Goal: Transaction & Acquisition: Download file/media

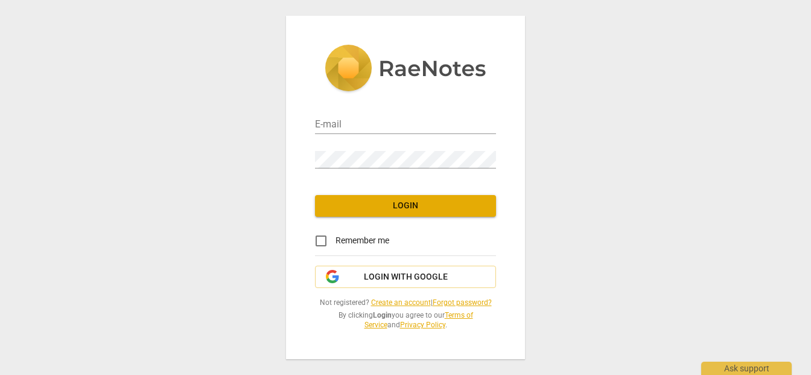
type input "[PERSON_NAME][EMAIL_ADDRESS][DOMAIN_NAME]"
click at [418, 213] on button "Login" at bounding box center [405, 206] width 181 height 22
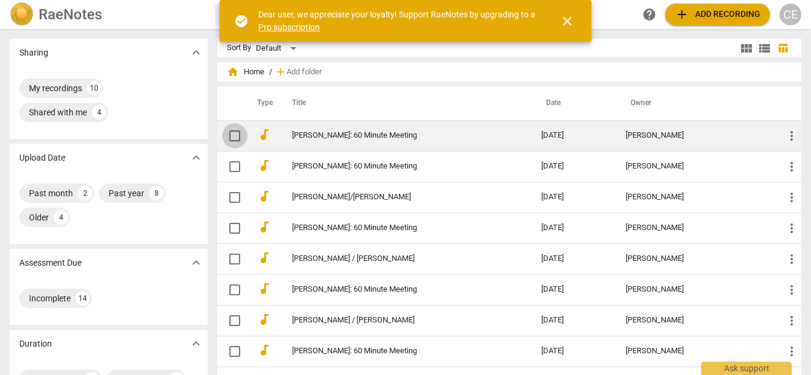
click at [233, 133] on input "checkbox" at bounding box center [234, 135] width 25 height 14
checkbox input "false"
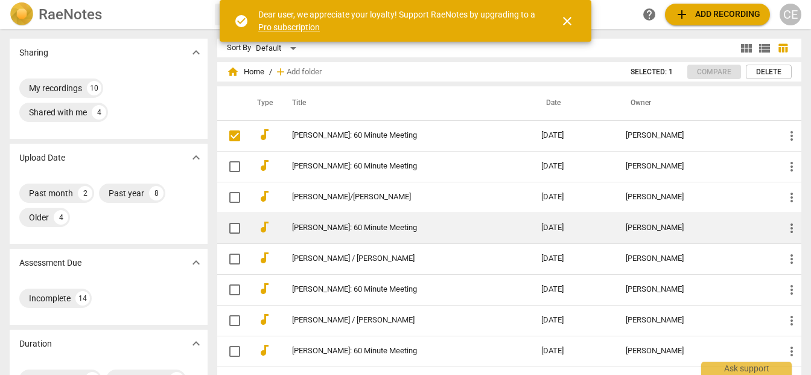
click at [236, 226] on input "checkbox" at bounding box center [234, 228] width 25 height 14
checkbox input "false"
click at [236, 226] on input "checkbox" at bounding box center [234, 228] width 25 height 14
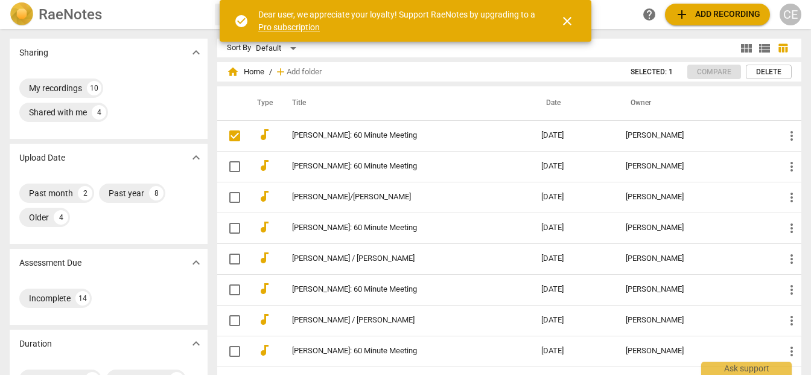
click at [572, 17] on span "close" at bounding box center [567, 21] width 14 height 14
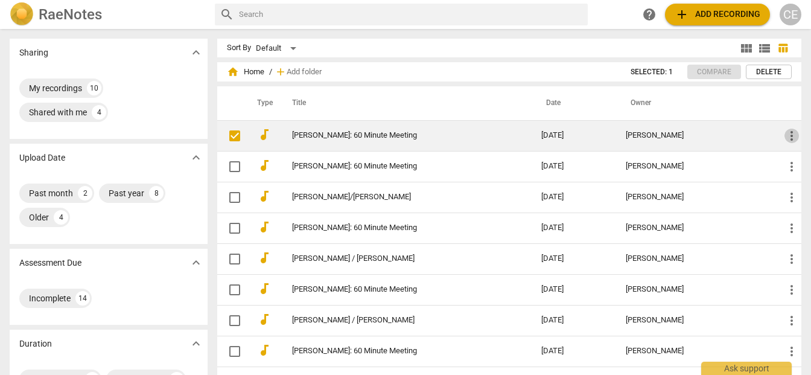
click at [784, 133] on span "more_vert" at bounding box center [791, 135] width 14 height 14
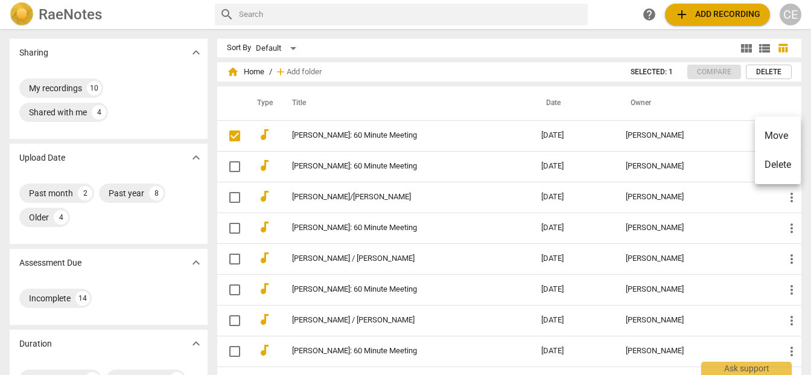
click at [706, 95] on div at bounding box center [405, 187] width 811 height 375
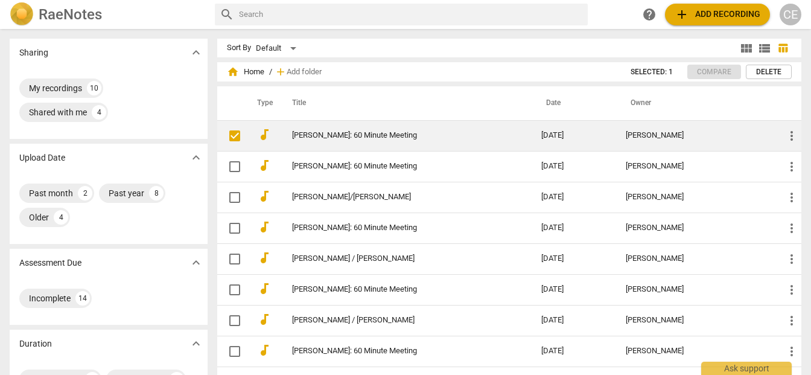
click at [416, 137] on link "[PERSON_NAME]: 60 Minute Meeting" at bounding box center [395, 135] width 206 height 9
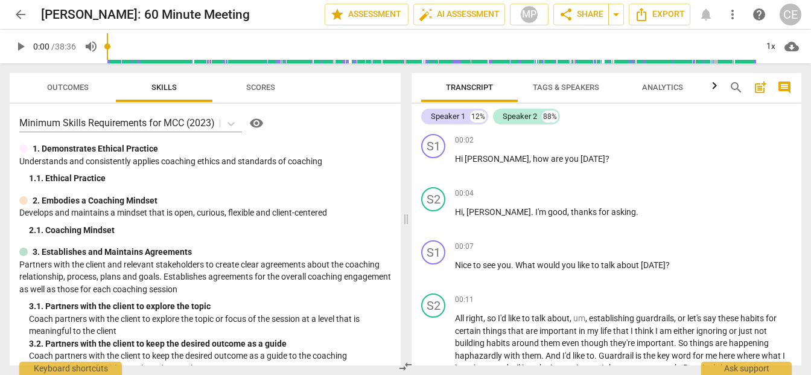
click at [560, 86] on span "Tags & Speakers" at bounding box center [566, 87] width 66 height 9
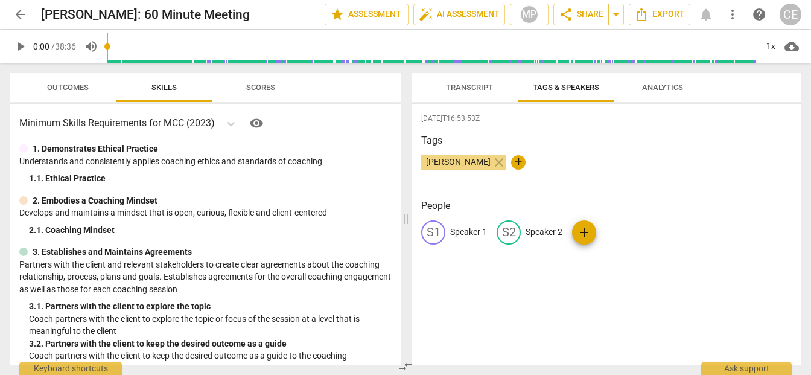
click at [434, 232] on div "S1" at bounding box center [433, 232] width 24 height 24
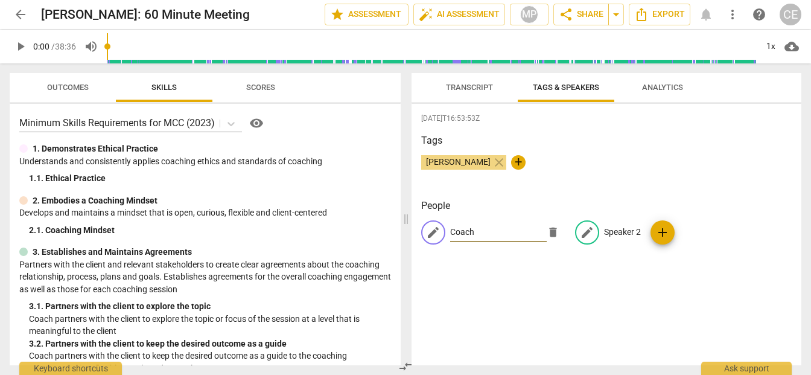
type input "Coach"
click at [610, 232] on p "Speaker 2" at bounding box center [622, 232] width 37 height 13
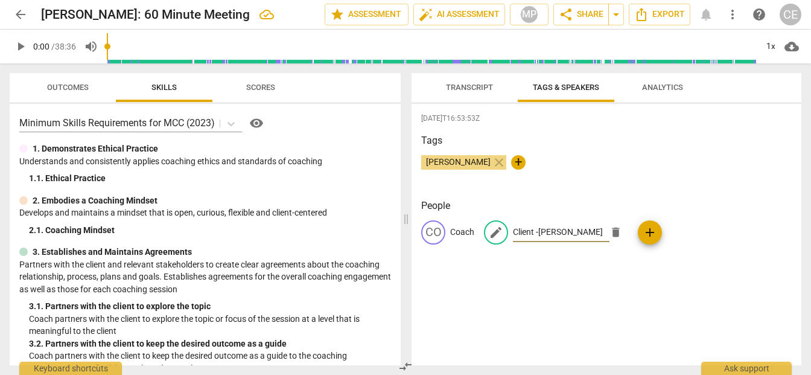
type input "Client -Sam"
click at [465, 232] on p "Coach" at bounding box center [462, 232] width 24 height 13
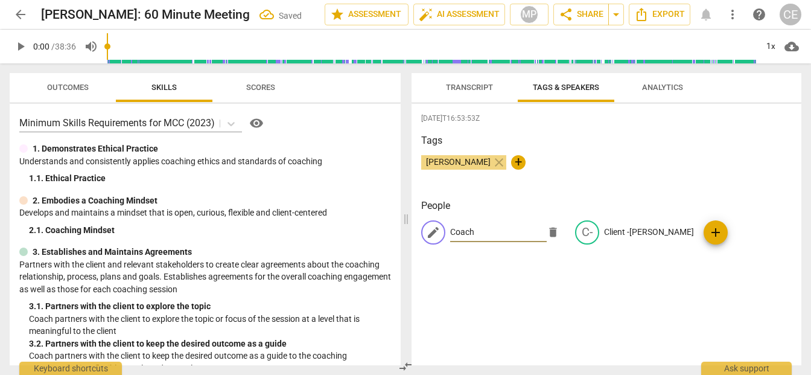
click at [485, 229] on input "Coach" at bounding box center [498, 232] width 97 height 19
type input "Coach -Christopher"
click at [545, 283] on div "2025-09-18T16:53:53Z Tags Christopher Esposito close + People edit Coach -Chris…" at bounding box center [606, 234] width 390 height 261
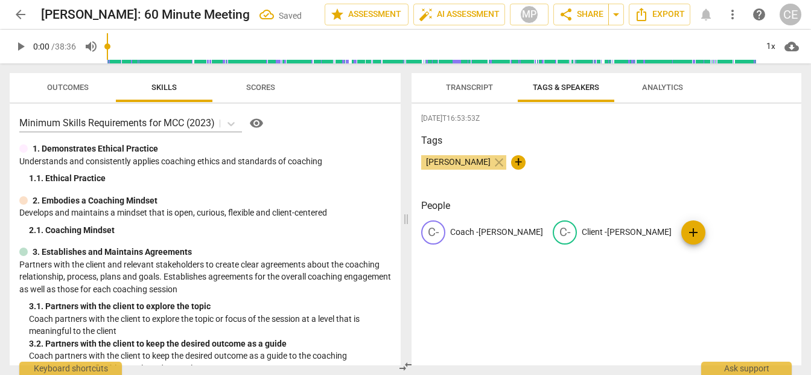
click at [458, 84] on span "Transcript" at bounding box center [469, 87] width 47 height 9
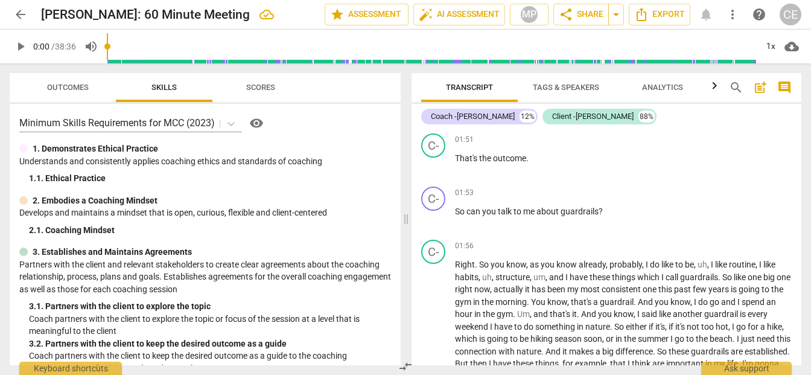
scroll to position [601, 0]
click at [527, 8] on div "MP" at bounding box center [529, 14] width 18 height 18
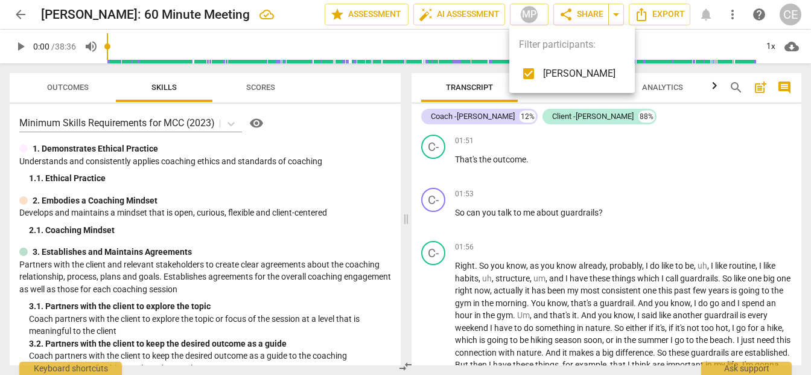
click at [674, 147] on div at bounding box center [405, 187] width 811 height 375
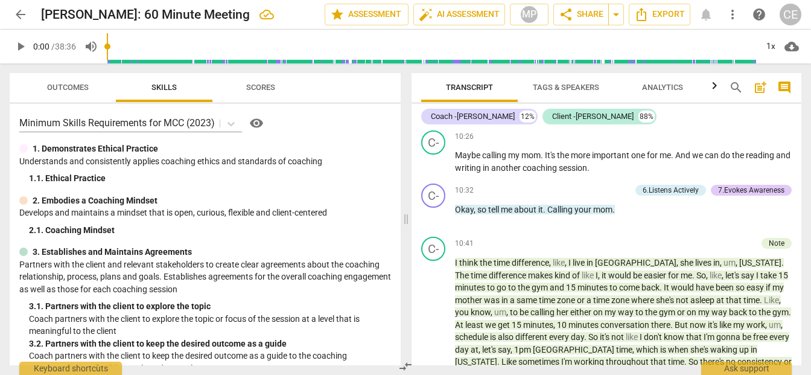
scroll to position [2729, 0]
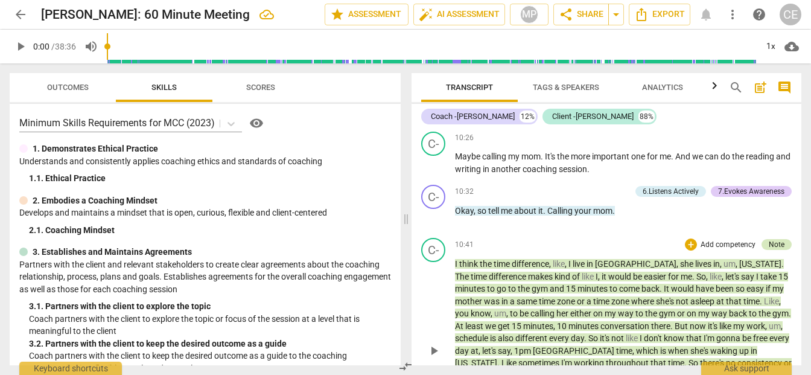
click at [773, 242] on div "Note" at bounding box center [776, 244] width 16 height 11
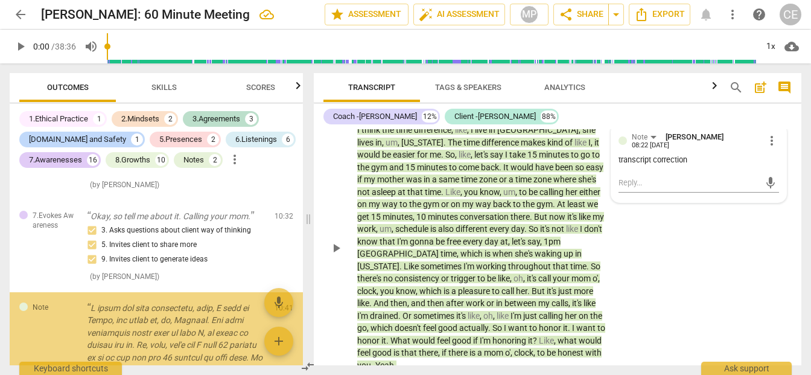
scroll to position [3242, 0]
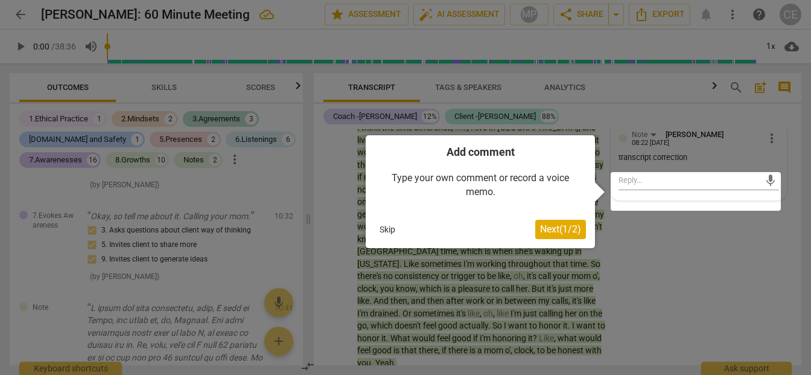
click at [378, 226] on button "Skip" at bounding box center [387, 229] width 25 height 18
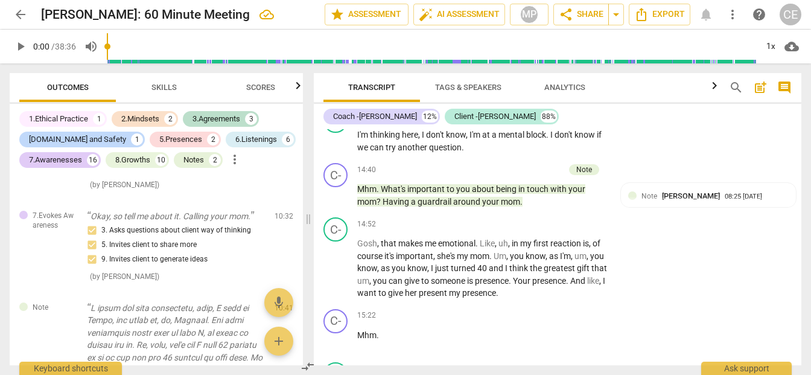
scroll to position [4180, 0]
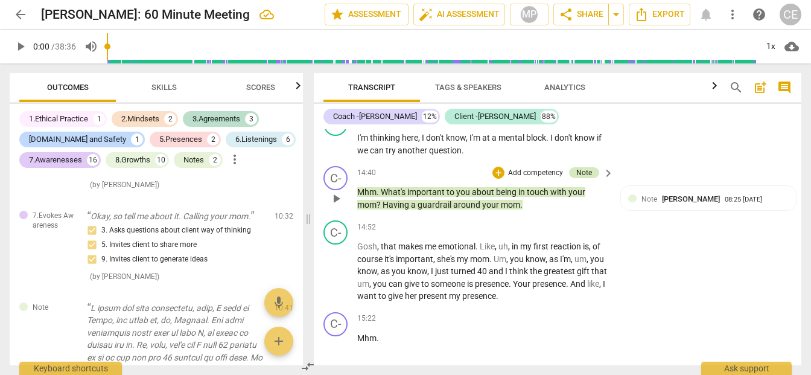
click at [582, 178] on div "Note" at bounding box center [584, 172] width 16 height 11
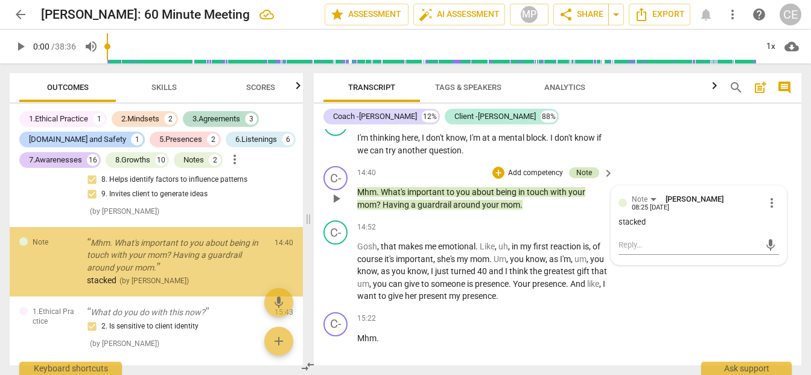
scroll to position [2107, 0]
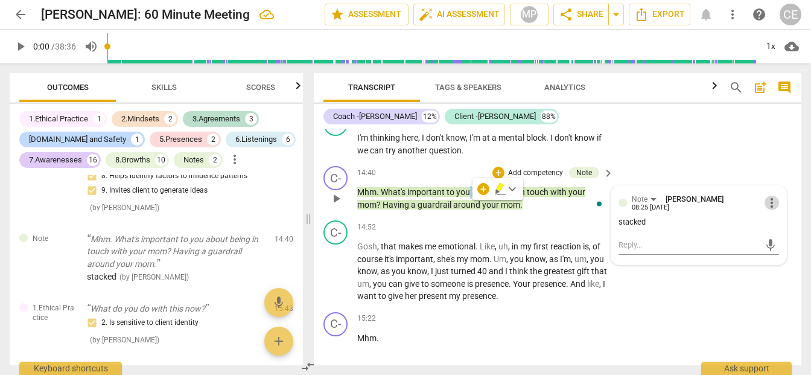
click at [771, 210] on span "more_vert" at bounding box center [771, 202] width 14 height 14
click at [771, 212] on li "Edit" at bounding box center [780, 214] width 42 height 23
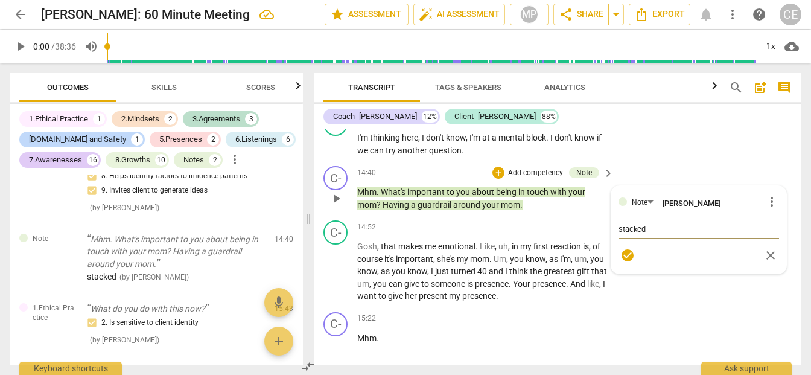
click at [337, 206] on span "play_arrow" at bounding box center [336, 198] width 14 height 14
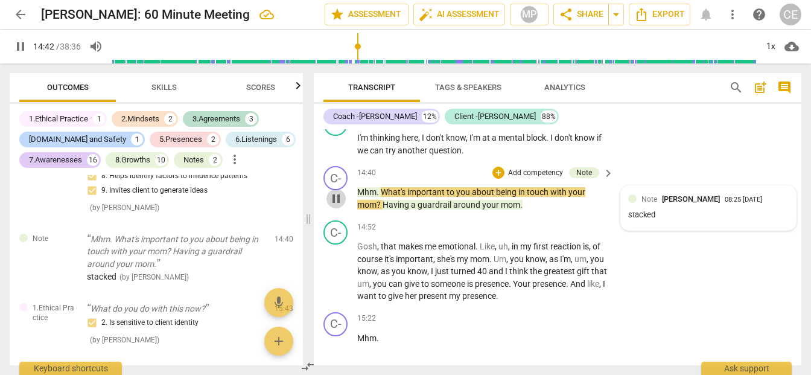
click at [337, 206] on span "pause" at bounding box center [336, 198] width 14 height 14
click at [337, 206] on span "play_arrow" at bounding box center [336, 198] width 14 height 14
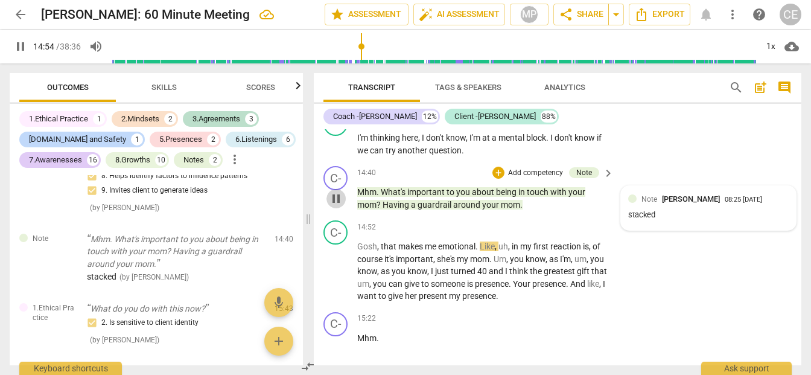
click at [338, 206] on span "pause" at bounding box center [336, 198] width 14 height 14
type input "895"
click at [784, 84] on span "comment" at bounding box center [784, 87] width 14 height 14
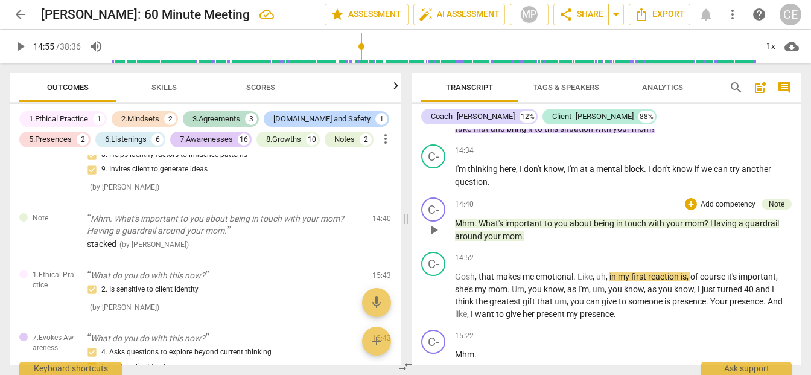
scroll to position [3484, 0]
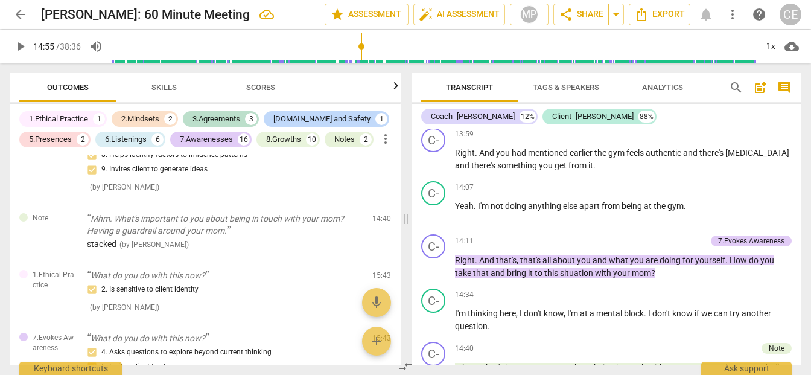
click at [783, 83] on span "comment" at bounding box center [784, 87] width 14 height 14
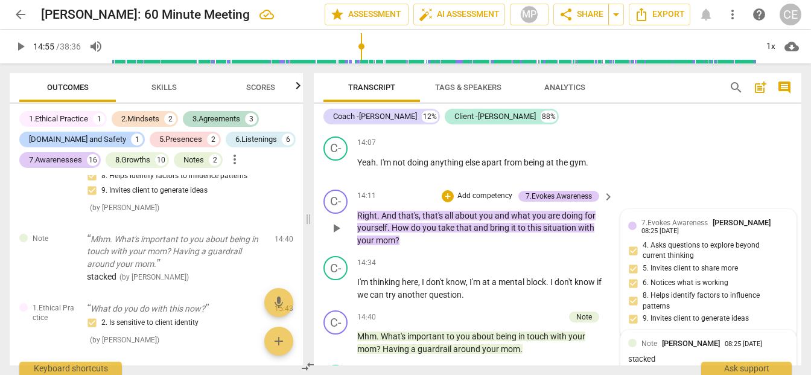
scroll to position [4035, 0]
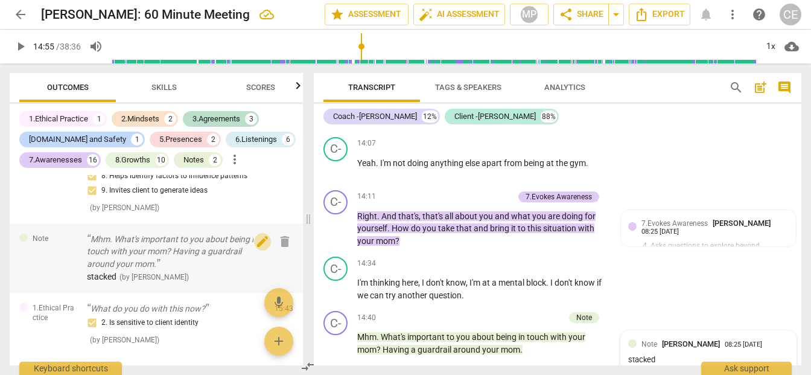
click at [255, 249] on span "edit" at bounding box center [262, 241] width 14 height 14
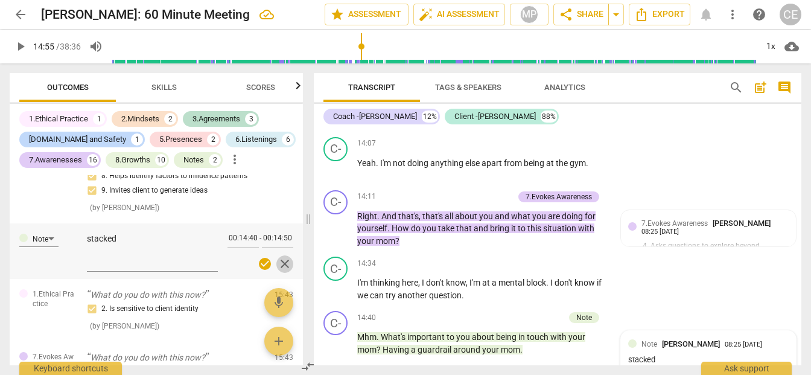
click at [285, 271] on span "close" at bounding box center [284, 263] width 14 height 14
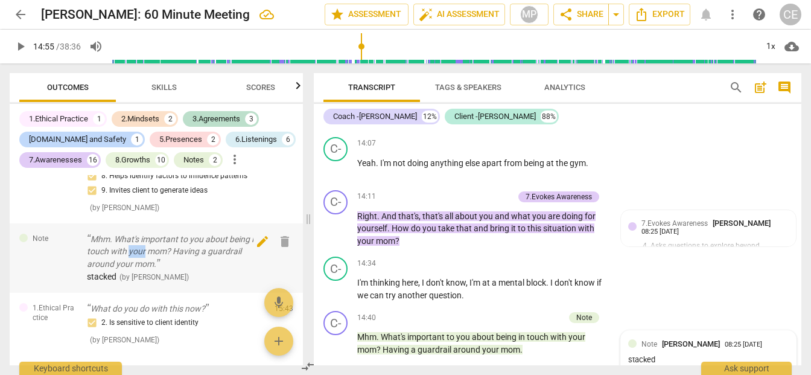
click at [257, 249] on span "edit" at bounding box center [262, 241] width 14 height 14
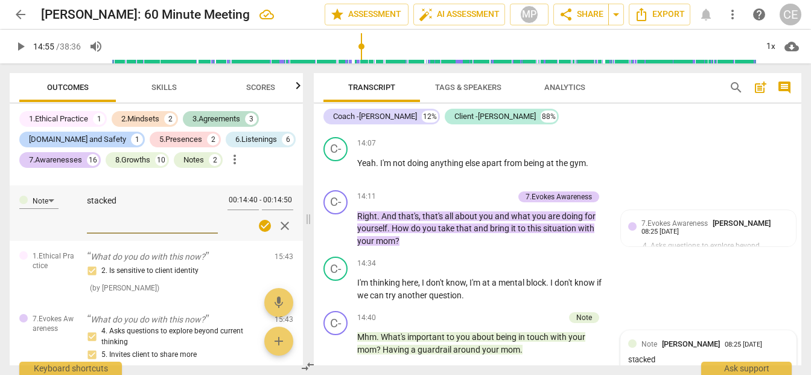
scroll to position [2135, 0]
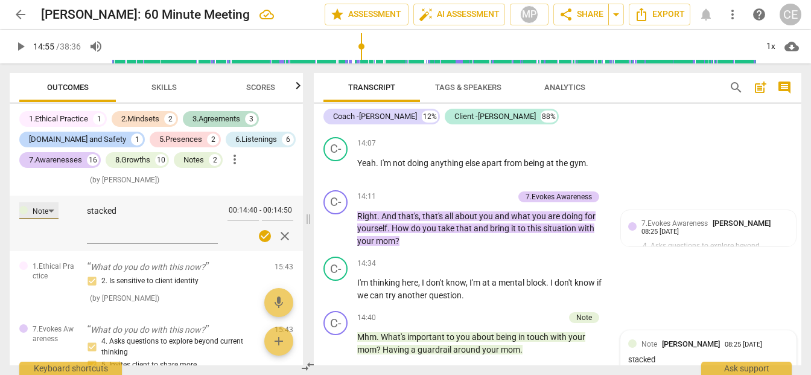
click at [52, 219] on div "Note" at bounding box center [38, 210] width 39 height 17
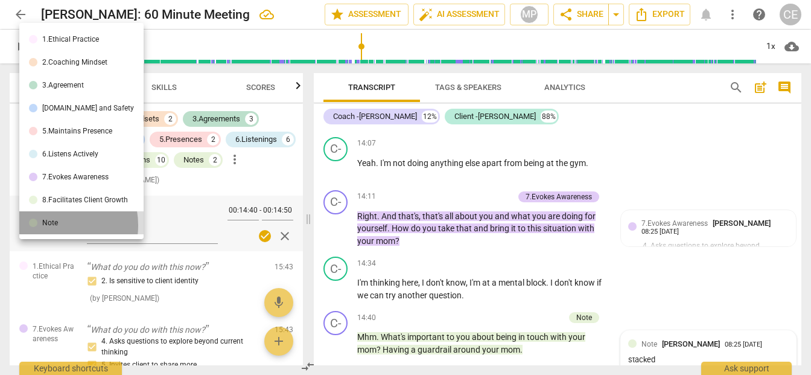
click at [52, 225] on div "Note" at bounding box center [50, 222] width 16 height 7
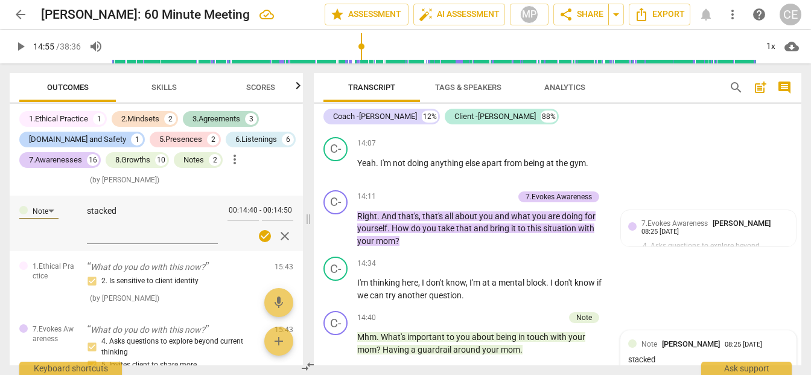
click at [280, 243] on span "close" at bounding box center [284, 236] width 14 height 14
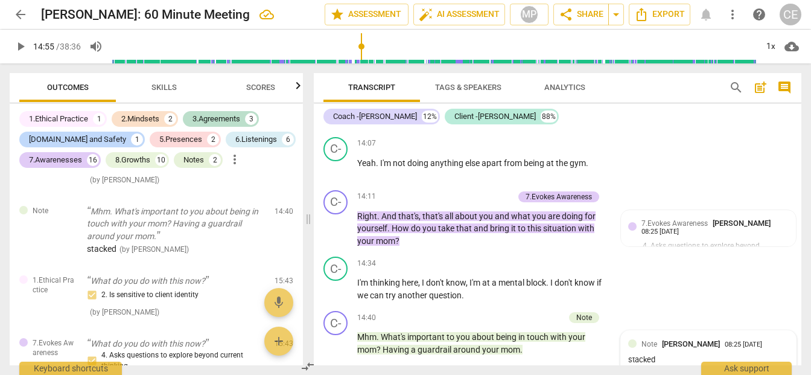
click at [465, 87] on span "Tags & Speakers" at bounding box center [468, 87] width 66 height 9
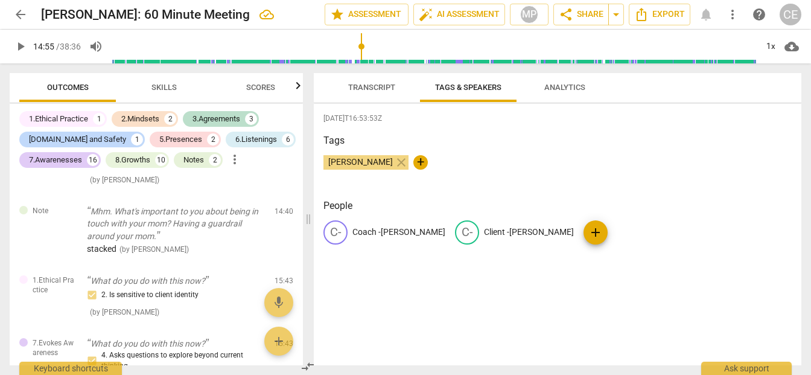
click at [385, 230] on p "Coach -Christopher" at bounding box center [398, 232] width 93 height 13
click at [381, 231] on input "Coach -Christopher" at bounding box center [400, 232] width 97 height 19
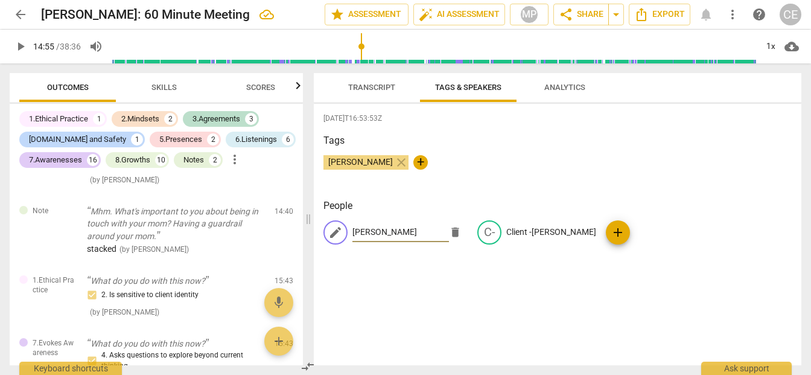
click at [408, 233] on input "[PERSON_NAME]" at bounding box center [400, 232] width 97 height 19
click at [417, 233] on input "Christopher - Cosch" at bounding box center [400, 232] width 97 height 19
type input "[PERSON_NAME] - Coach"
click at [527, 227] on p "Client -Sam" at bounding box center [551, 232] width 90 height 13
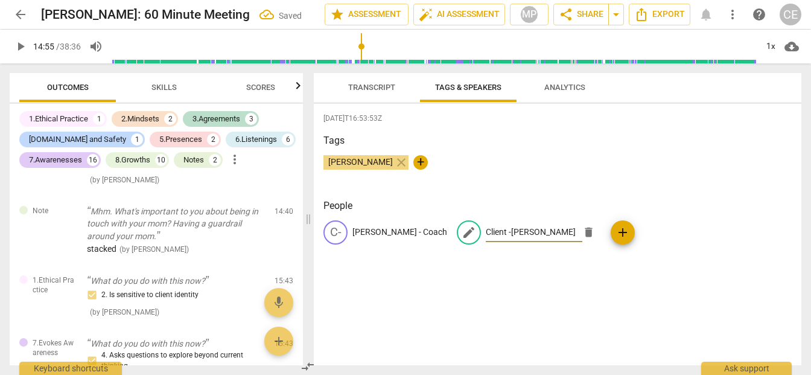
click at [492, 232] on input "Client -Sam" at bounding box center [534, 232] width 97 height 19
type input "[PERSON_NAME] - Client"
click at [343, 89] on span "Transcript" at bounding box center [372, 88] width 76 height 16
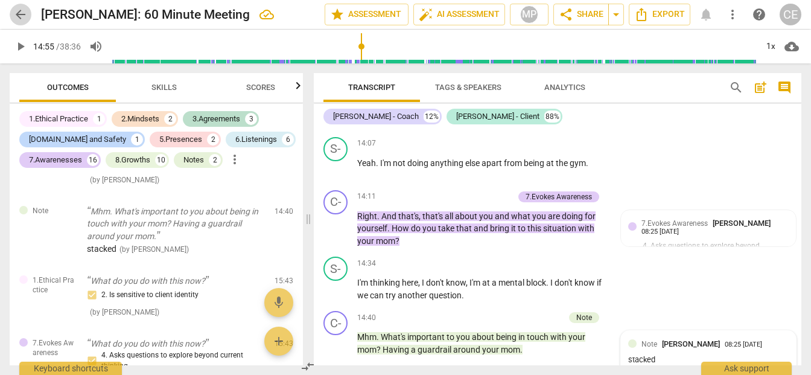
click at [21, 11] on span "arrow_back" at bounding box center [20, 14] width 14 height 14
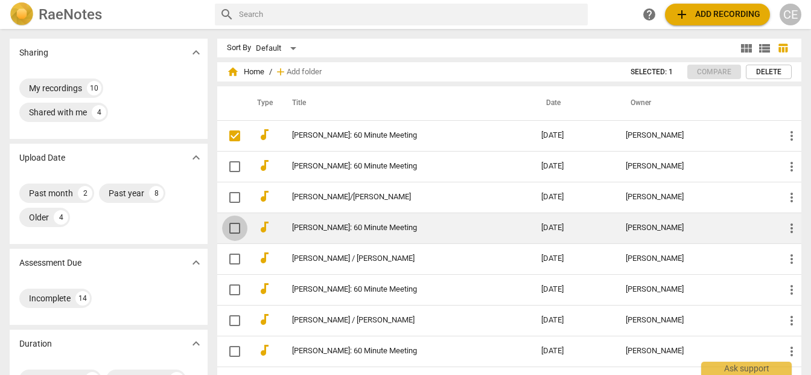
click at [236, 225] on input "checkbox" at bounding box center [234, 228] width 25 height 14
checkbox input "false"
click at [518, 229] on td "[PERSON_NAME]: 60 Minute Meeting" at bounding box center [404, 227] width 254 height 31
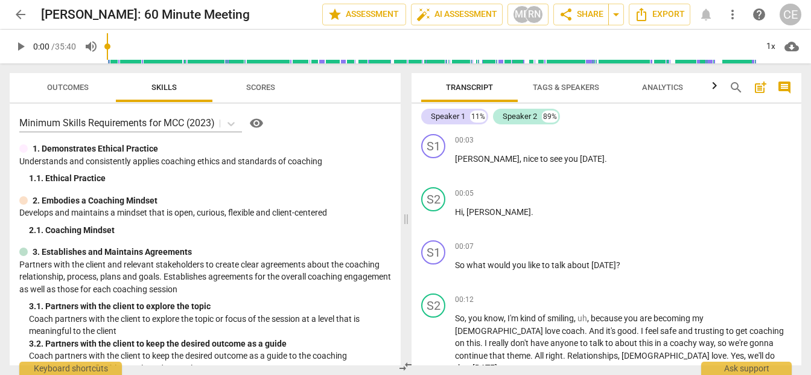
click at [569, 73] on button "Tags & Speakers" at bounding box center [566, 87] width 97 height 29
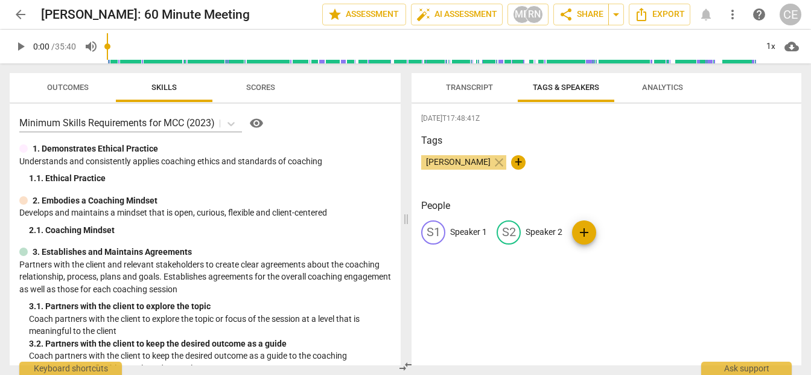
click at [468, 230] on p "Speaker 1" at bounding box center [468, 232] width 37 height 13
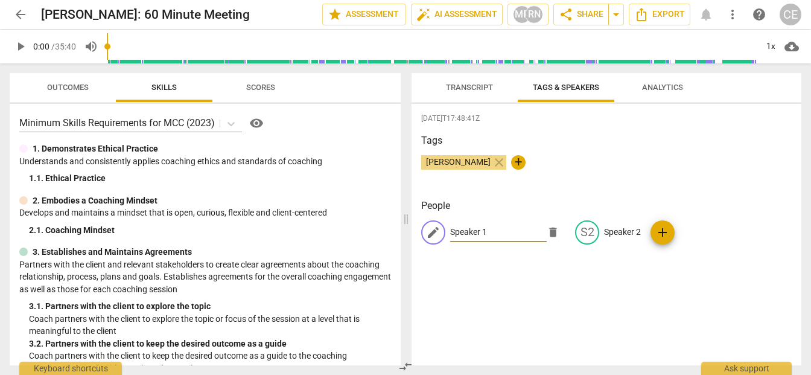
click at [501, 234] on input "Speaker 1" at bounding box center [498, 232] width 97 height 19
type input "S"
type input "[PERSON_NAME] - Coach"
click at [615, 230] on p "Speaker 2" at bounding box center [622, 232] width 37 height 13
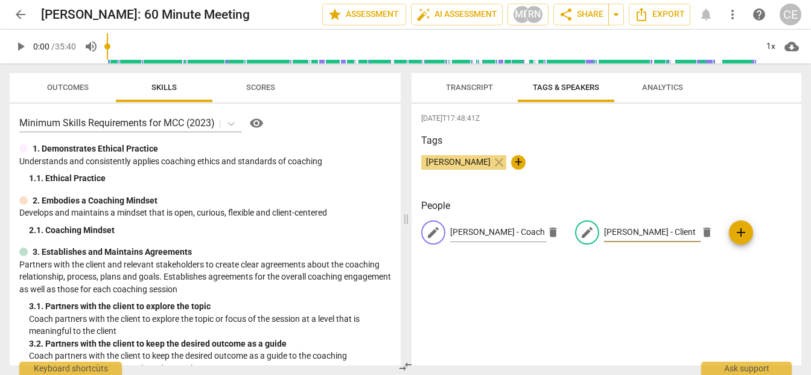
type input "[PERSON_NAME] - Client"
click at [624, 288] on div "2025-08-04T17:48:41Z Tags Christopher Esposito close + People edit Christopher …" at bounding box center [606, 234] width 390 height 261
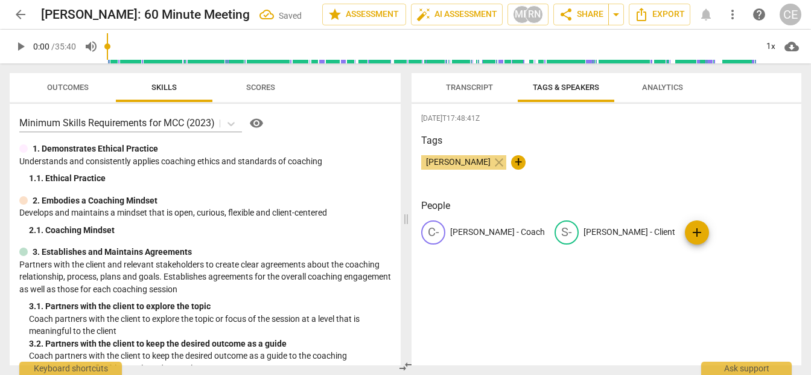
click at [473, 83] on span "Transcript" at bounding box center [469, 87] width 47 height 9
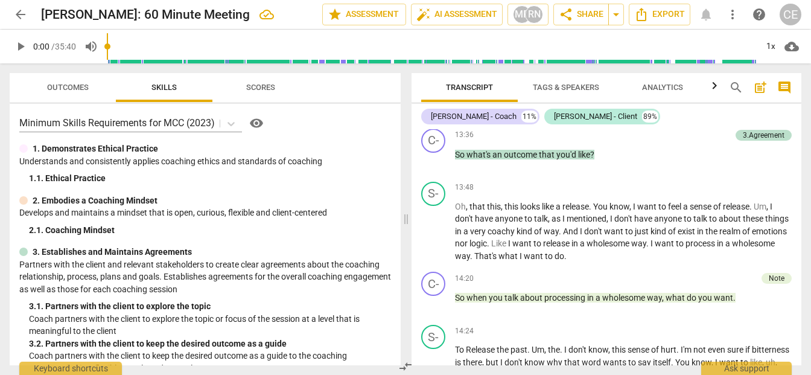
scroll to position [2622, 0]
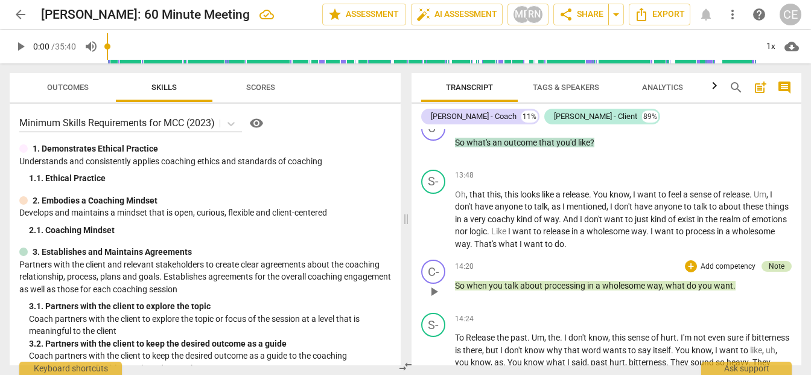
click at [768, 261] on div "Note" at bounding box center [776, 266] width 16 height 11
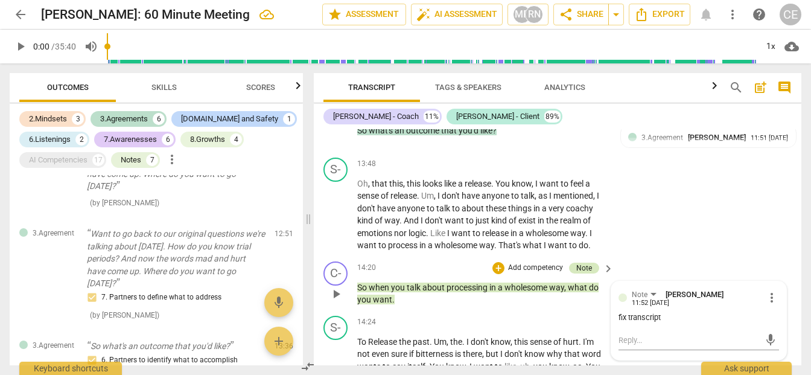
scroll to position [665, 0]
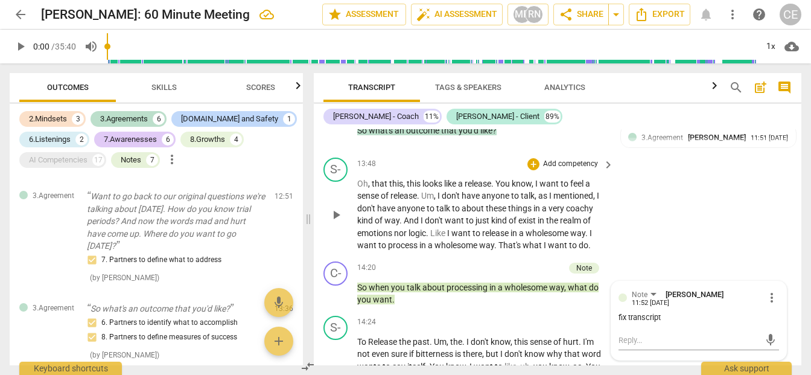
click at [714, 249] on div "S- play_arrow pause 13:48 + Add competency keyboard_arrow_right Oh , that this …" at bounding box center [557, 205] width 487 height 104
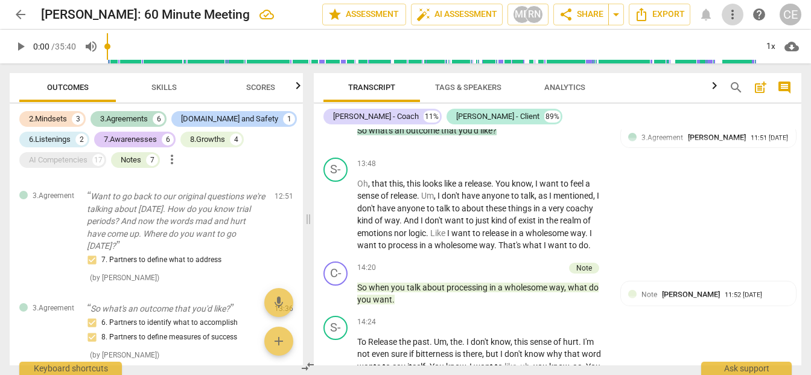
click at [733, 12] on span "more_vert" at bounding box center [732, 14] width 14 height 14
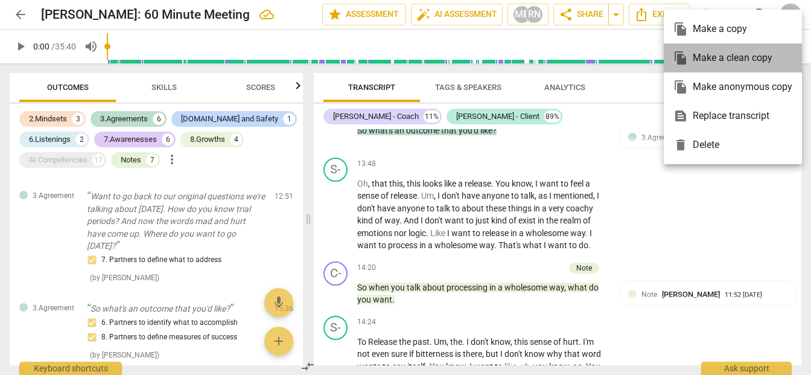
click at [754, 54] on div "file_copy Make a clean copy" at bounding box center [732, 57] width 119 height 29
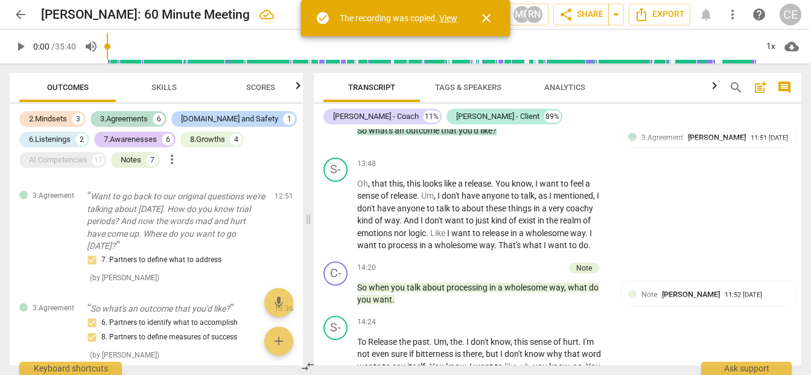
click at [452, 21] on link "View" at bounding box center [448, 18] width 18 height 10
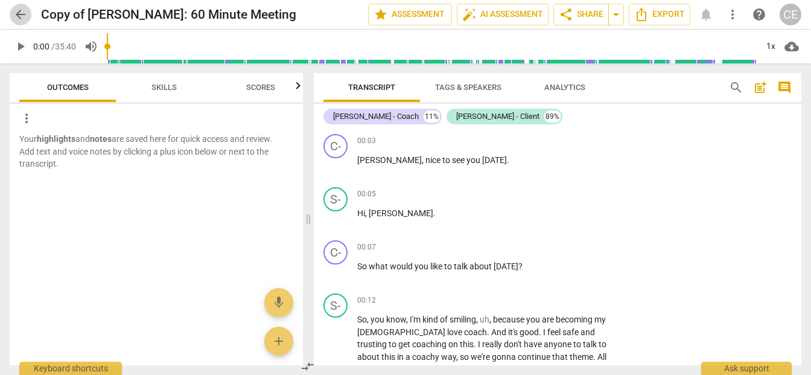
click at [19, 11] on span "arrow_back" at bounding box center [20, 14] width 14 height 14
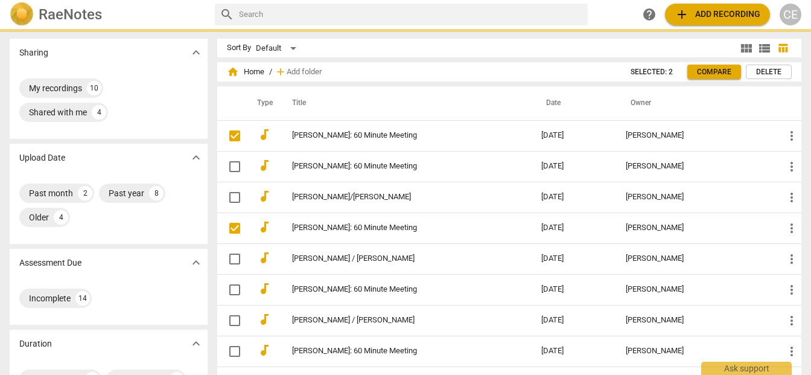
checkbox input "false"
checkbox input "true"
checkbox input "false"
checkbox input "true"
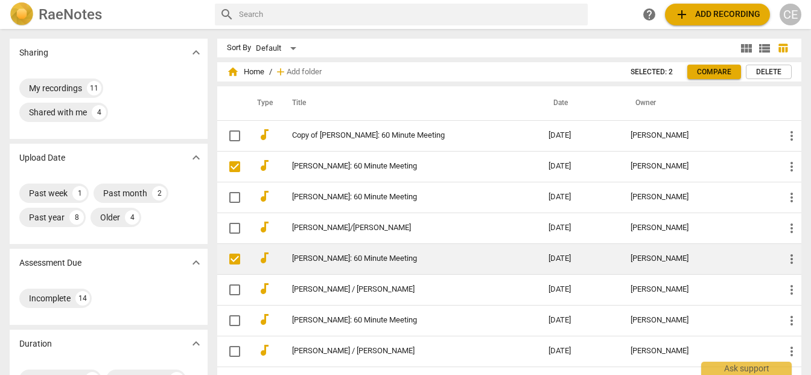
click at [367, 260] on link "[PERSON_NAME]: 60 Minute Meeting" at bounding box center [398, 258] width 213 height 9
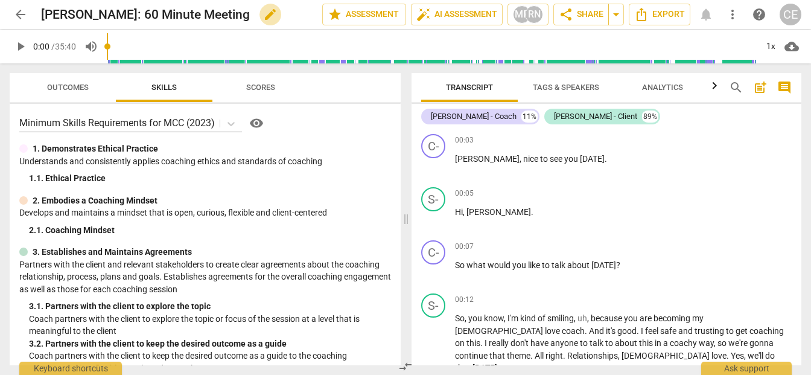
click at [263, 13] on span "edit" at bounding box center [270, 14] width 14 height 14
click at [225, 14] on input "Sam Peñafuerte: 60 Minute Meeting 8/4/25" at bounding box center [155, 14] width 228 height 23
type input "[PERSON_NAME]: 35:40 minutes [DATE]"
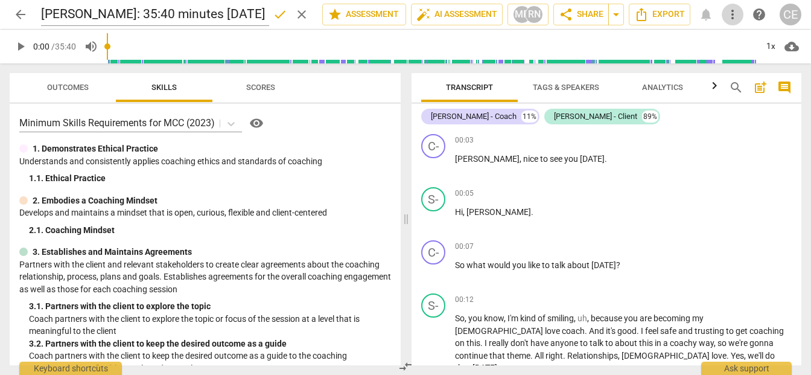
click at [739, 16] on span "more_vert" at bounding box center [732, 14] width 14 height 14
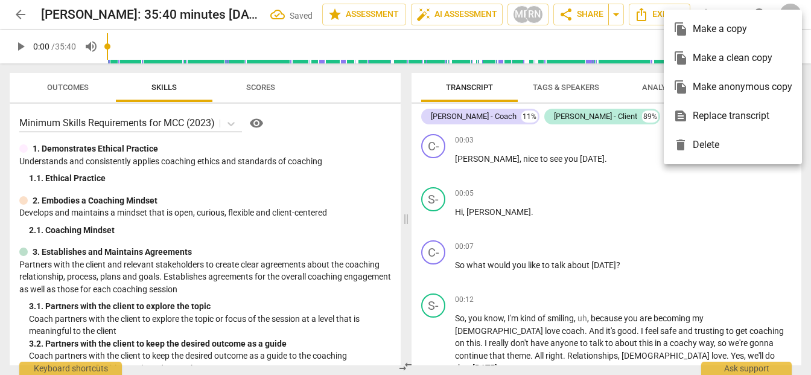
click at [663, 191] on div at bounding box center [405, 187] width 811 height 375
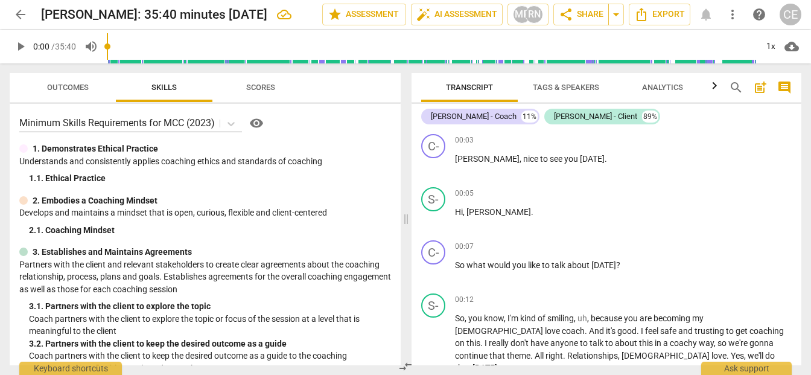
click at [737, 14] on span "more_vert" at bounding box center [732, 14] width 14 height 14
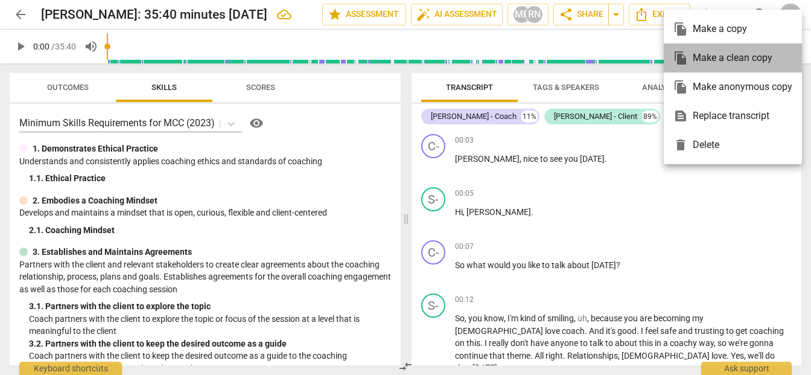
click at [740, 63] on div "file_copy Make a clean copy" at bounding box center [732, 57] width 119 height 29
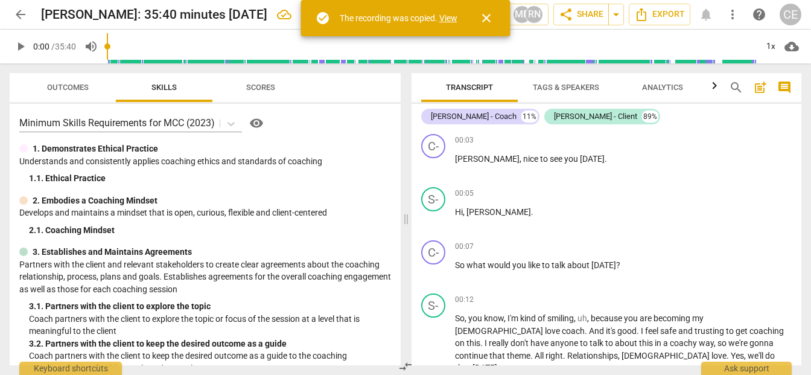
click at [449, 19] on link "View" at bounding box center [448, 18] width 18 height 10
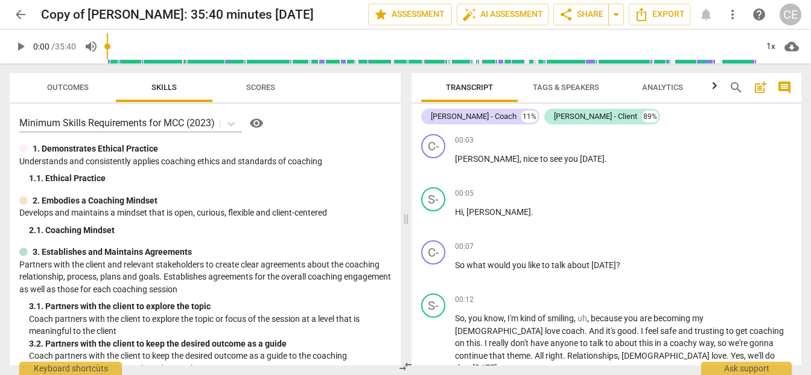
click at [17, 13] on span "arrow_back" at bounding box center [20, 14] width 14 height 14
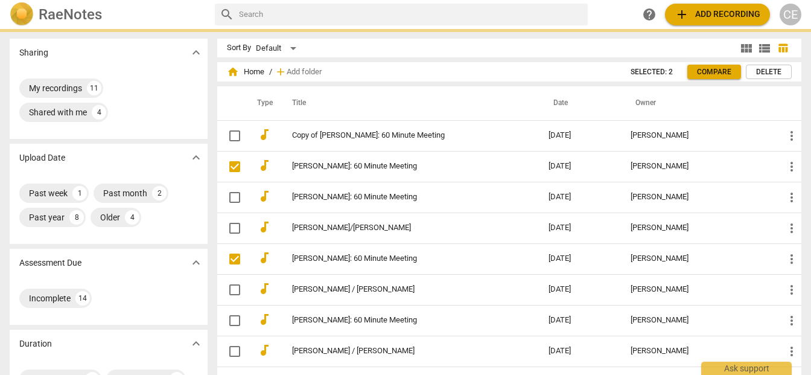
checkbox input "false"
checkbox input "true"
checkbox input "false"
checkbox input "true"
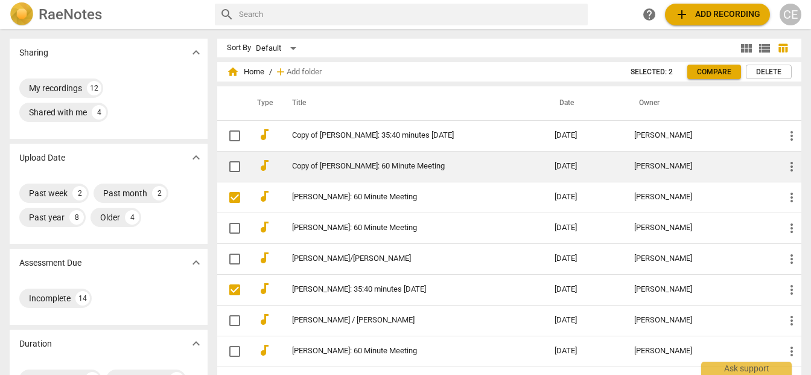
click at [332, 166] on link "Copy of Sam Peñafuerte: 60 Minute Meeting" at bounding box center [401, 166] width 219 height 9
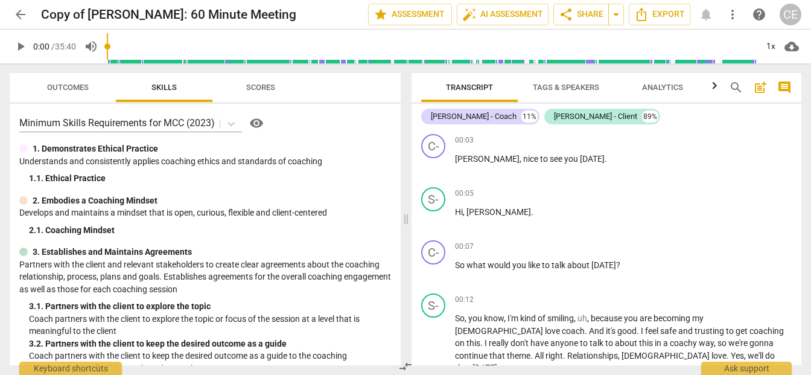
click at [18, 10] on span "arrow_back" at bounding box center [20, 14] width 14 height 14
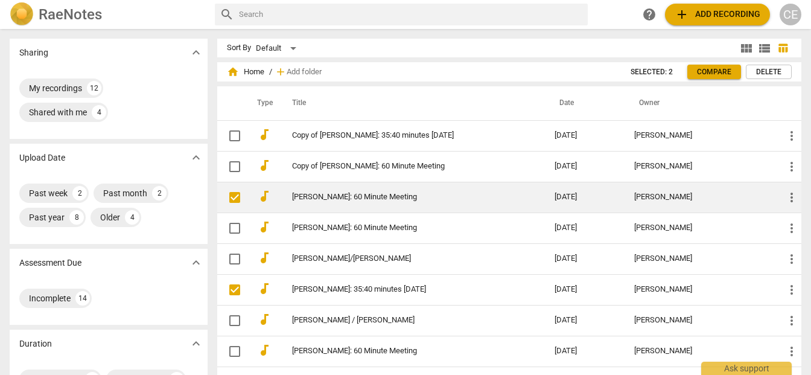
click at [360, 203] on td "[PERSON_NAME]: 60 Minute Meeting" at bounding box center [410, 197] width 267 height 31
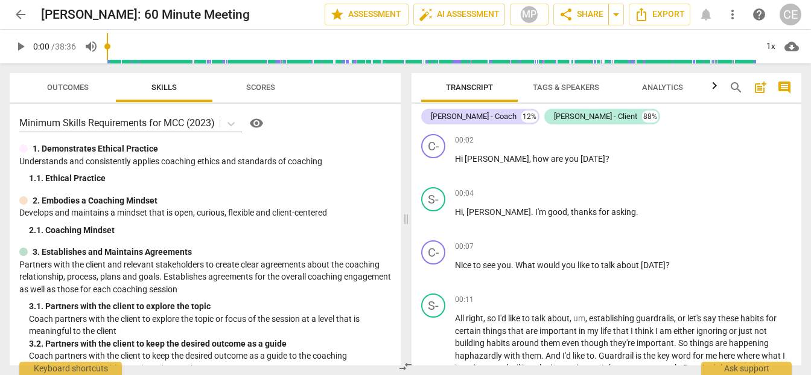
click at [23, 17] on span "arrow_back" at bounding box center [20, 14] width 14 height 14
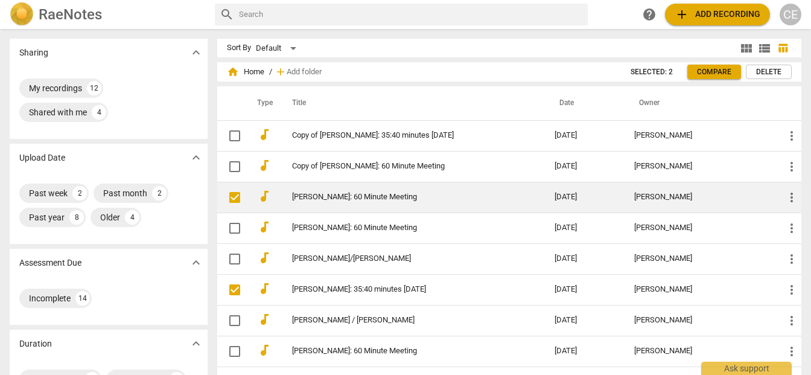
click at [295, 198] on link "[PERSON_NAME]: 60 Minute Meeting" at bounding box center [401, 196] width 219 height 9
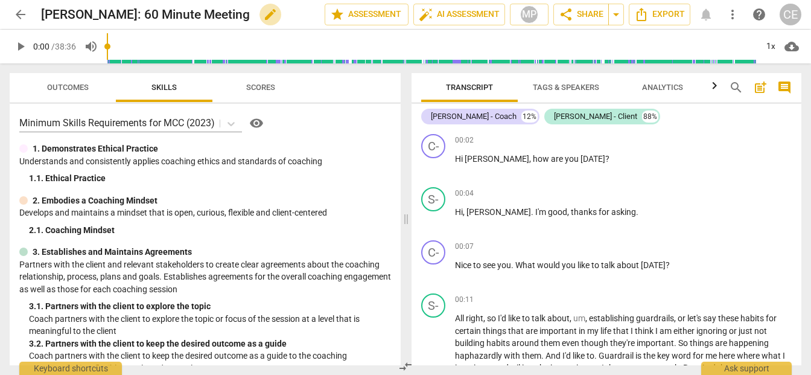
click at [266, 16] on span "edit" at bounding box center [270, 14] width 14 height 14
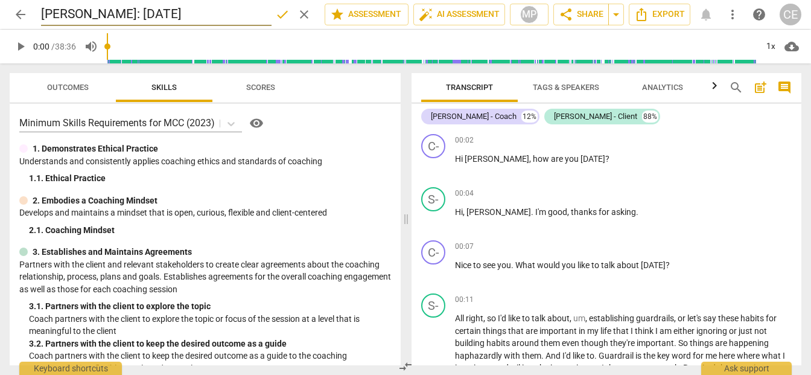
click at [140, 14] on input "Sam Peñafuerte: 9/18/25" at bounding box center [156, 14] width 230 height 23
click at [141, 13] on input "Sam Peñafuerte: 38:36 mMinutes 9/18/25" at bounding box center [156, 14] width 230 height 23
type input "Sam Peñafuerte:38:36 mMinutes 9/18/25"
click at [308, 97] on button "Scores" at bounding box center [260, 87] width 97 height 29
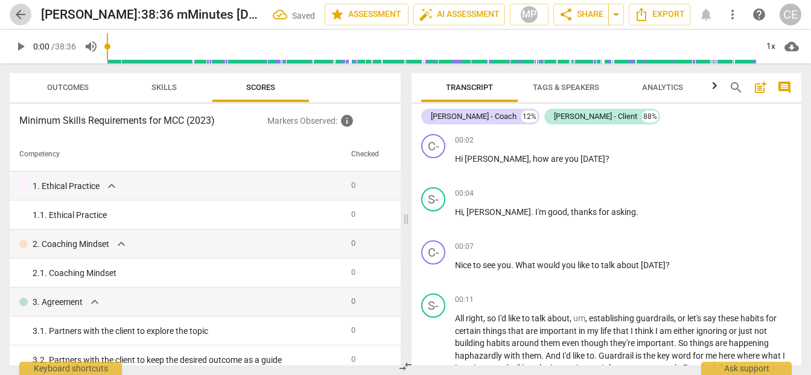
click at [22, 7] on button "arrow_back" at bounding box center [21, 15] width 22 height 22
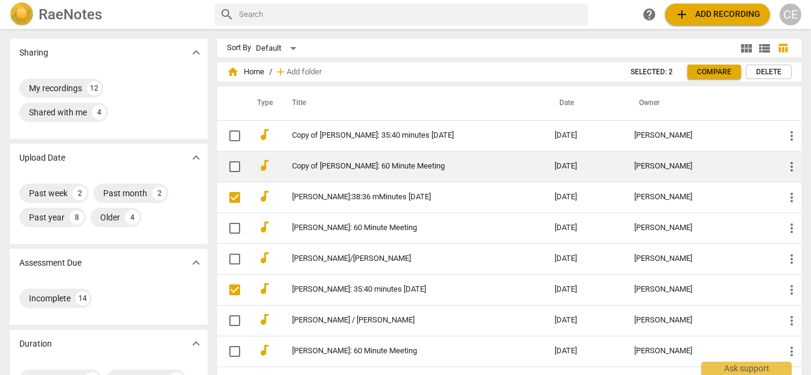
click at [338, 167] on link "Copy of Sam Peñafuerte: 60 Minute Meeting" at bounding box center [401, 166] width 219 height 9
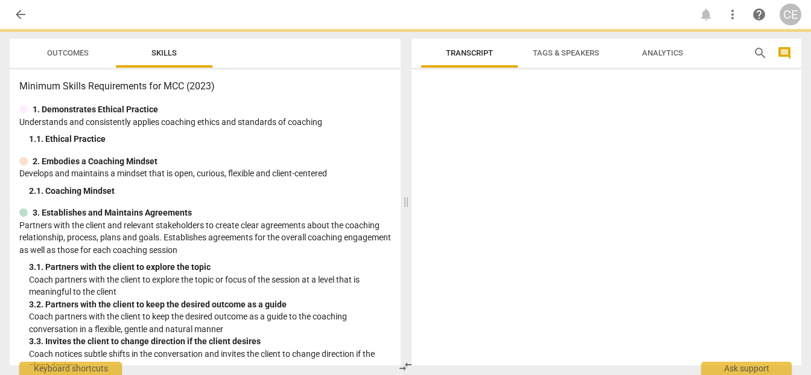
click at [338, 167] on p "Develops and maintains a mindset that is open, curious, flexible and client-cen…" at bounding box center [205, 173] width 372 height 13
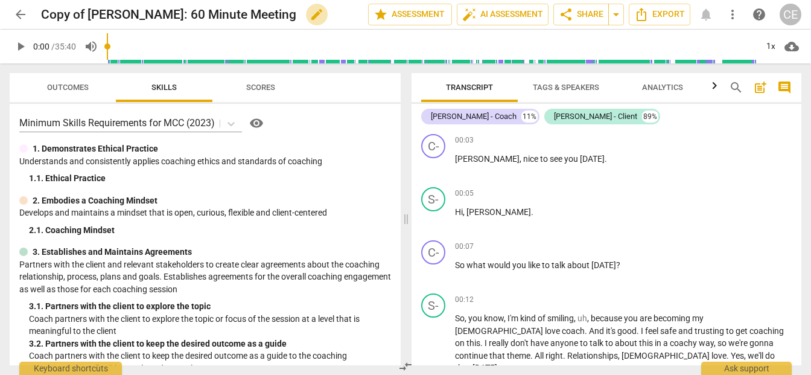
click at [311, 14] on span "edit" at bounding box center [316, 14] width 14 height 14
click at [88, 14] on input "Copy of Sam Peñafuerte: 60 Minute Meeting" at bounding box center [178, 14] width 274 height 23
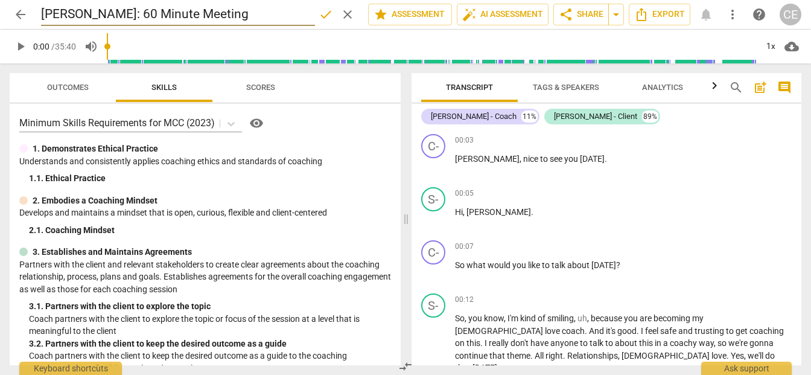
click at [244, 13] on input "[PERSON_NAME]: 60 Minute Meeting" at bounding box center [178, 14] width 274 height 23
click at [147, 13] on input "Sam Peñafuerte: 9/18/25" at bounding box center [178, 14] width 274 height 23
type input "Sam Peñafuerte: 38:9/18/25"
click at [25, 12] on span "arrow_back" at bounding box center [20, 14] width 14 height 14
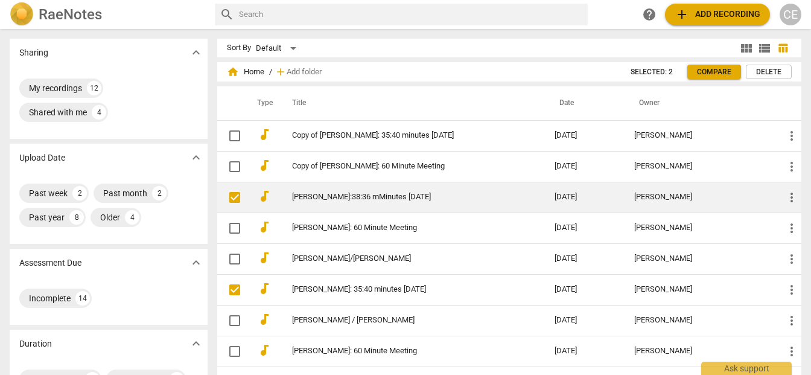
click at [343, 200] on link "Sam Peñafuerte:38:36 mMinutes 9/18/25" at bounding box center [401, 196] width 219 height 9
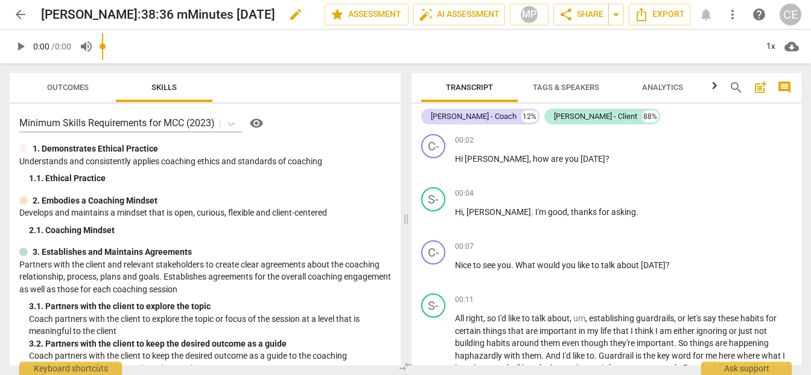
click at [135, 14] on h2 "Sam Peñafuerte:38:36 mMinutes 9/18/25" at bounding box center [158, 14] width 234 height 15
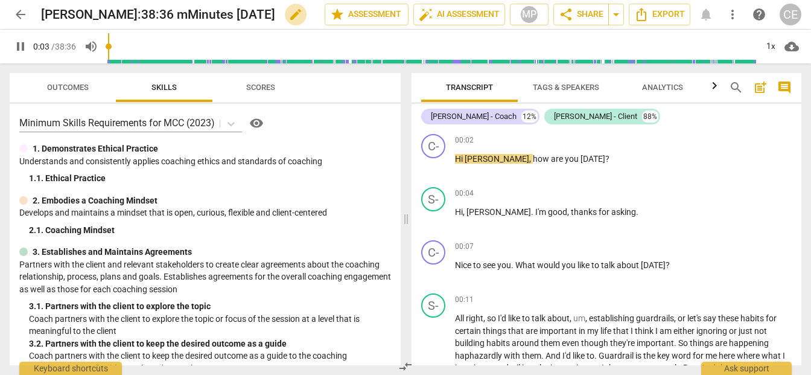
click at [297, 17] on span "edit" at bounding box center [295, 14] width 14 height 14
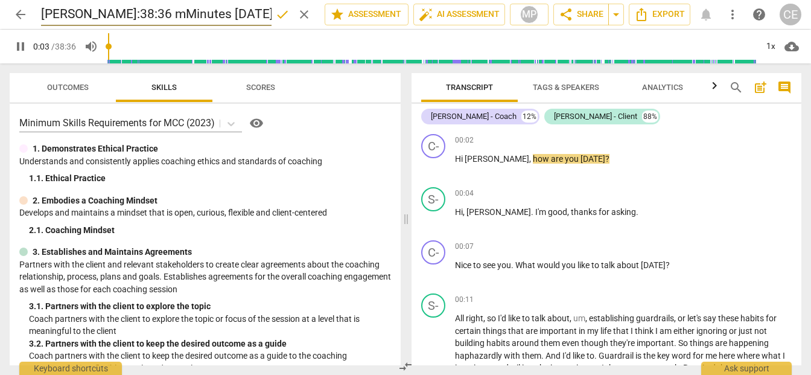
scroll to position [0, 8]
click at [18, 48] on span "pause" at bounding box center [20, 46] width 14 height 14
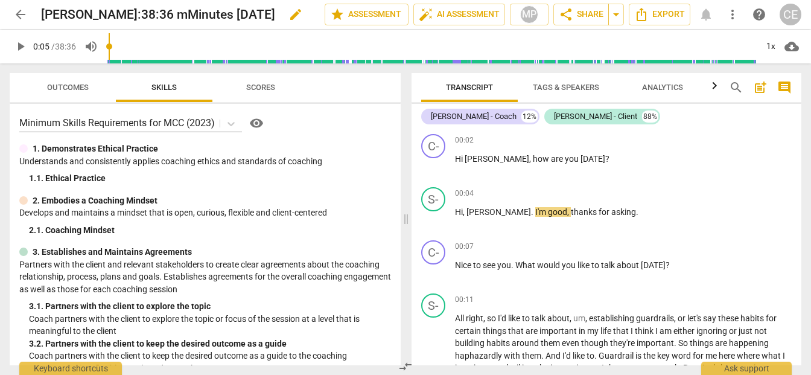
click at [136, 16] on h2 "Sam Peñafuerte:38:36 mMinutes 9/18/25" at bounding box center [158, 14] width 234 height 15
click at [15, 46] on span "pause" at bounding box center [20, 46] width 14 height 14
type input "8"
click at [297, 17] on span "edit" at bounding box center [295, 14] width 14 height 14
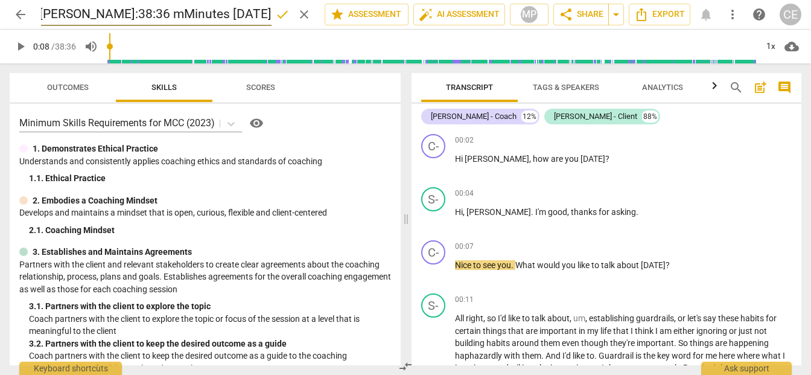
click at [125, 16] on input "Sam Peñafuerte:38:36 mMinutes 9/18/25" at bounding box center [156, 14] width 230 height 23
click at [170, 14] on input "[PERSON_NAME]: 38:36 mMinutes [DATE]" at bounding box center [156, 14] width 230 height 23
drag, startPoint x: 138, startPoint y: 14, endPoint x: 227, endPoint y: 31, distance: 91.5
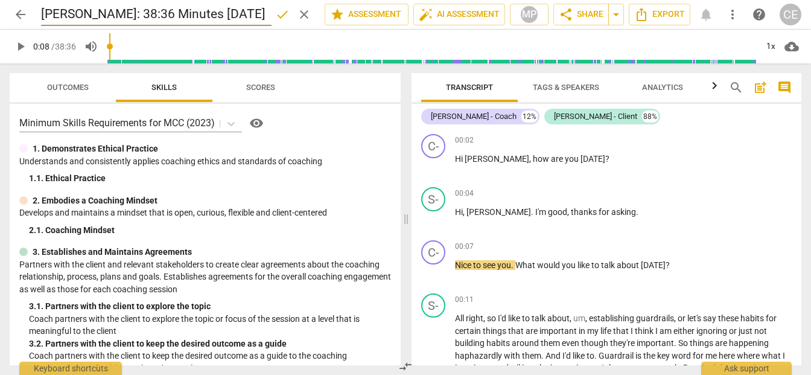
click at [227, 31] on div "arrow_back Sam Peñafuerte: 38:36 Minutes 9/18/25 done clear star Assessment aut…" at bounding box center [405, 31] width 811 height 63
type input "Sam Peñafuerte: 38:36 Minutes 9/18/25"
click at [21, 18] on span "arrow_back" at bounding box center [20, 14] width 14 height 14
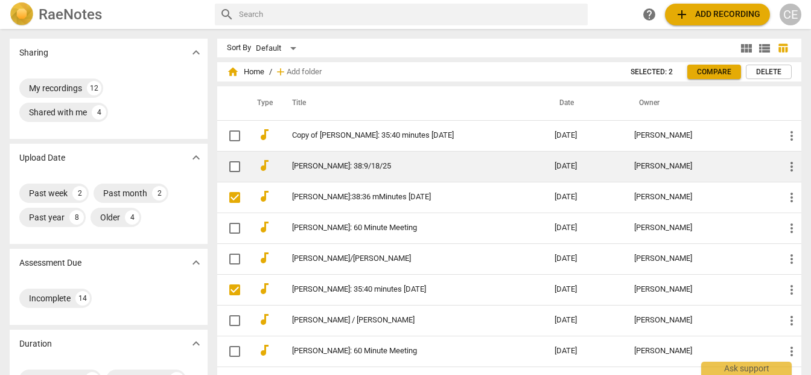
click at [328, 165] on link "Sam Peñafuerte: 38:9/18/25" at bounding box center [401, 166] width 219 height 9
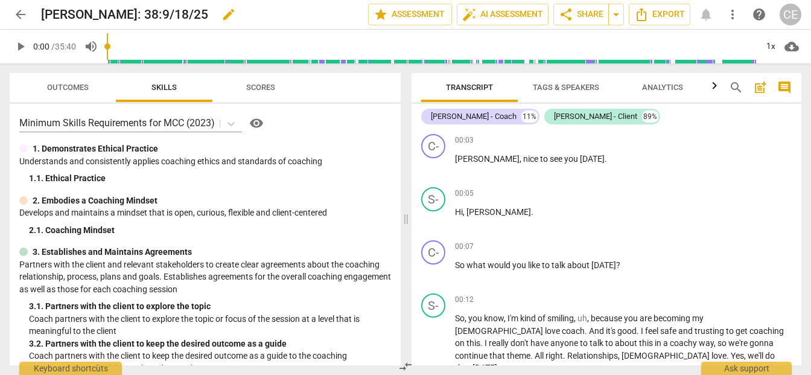
click at [223, 17] on span "edit" at bounding box center [228, 14] width 14 height 14
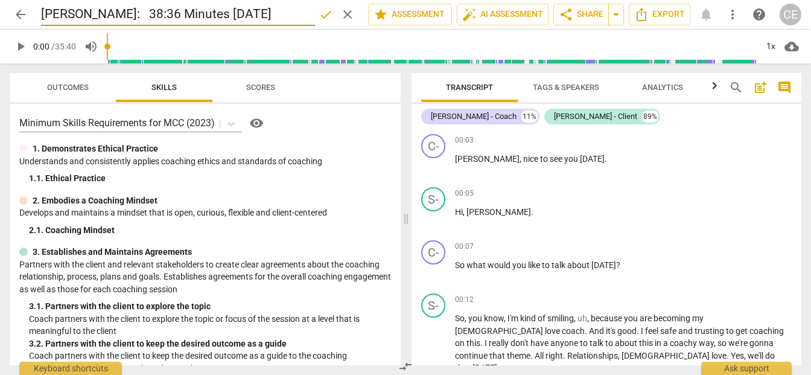
type input "Sam Peñafuerte: 38:36 Minutes 9/18/25"
click at [16, 14] on span "arrow_back" at bounding box center [20, 14] width 14 height 14
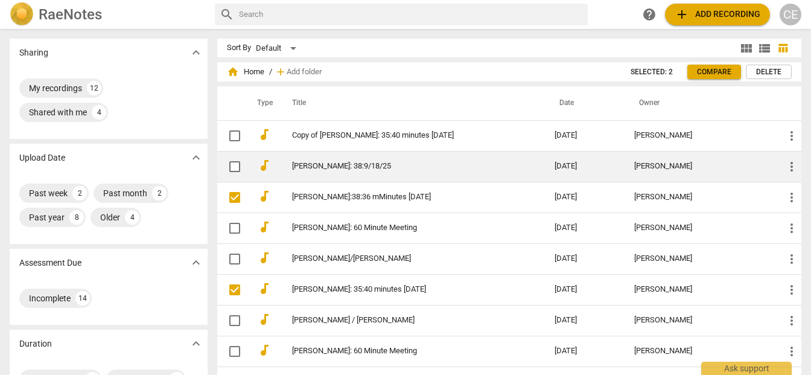
click at [339, 162] on link "Sam Peñafuerte: 38:9/18/25" at bounding box center [401, 166] width 219 height 9
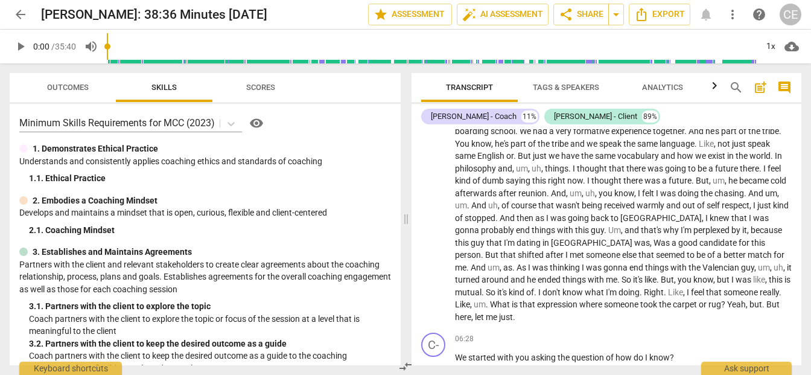
scroll to position [1144, 0]
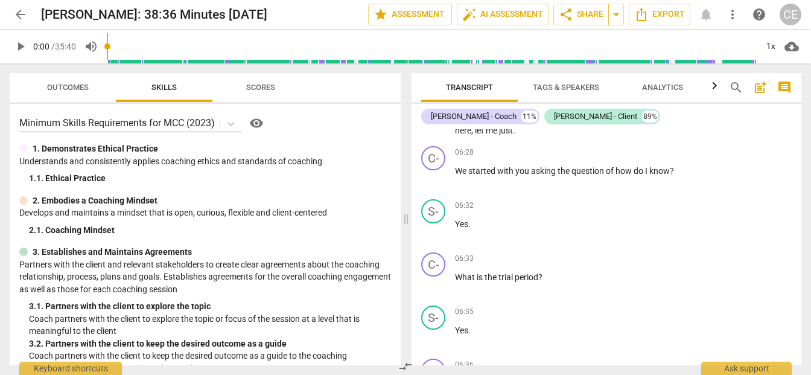
click at [39, 13] on div "arrow_back Sam Peñafuerte: 38:36 Minutes 9/18/25 edit star Assessment auto_fix_…" at bounding box center [405, 15] width 791 height 22
click at [41, 15] on h2 "Sam Peñafuerte: 38:36 Minutes 9/18/25" at bounding box center [154, 14] width 226 height 15
click at [295, 15] on span "edit" at bounding box center [287, 14] width 14 height 14
click at [42, 14] on input "Sam Peñafuerte: 38:36 Minutes 9/18/25" at bounding box center [178, 14] width 274 height 23
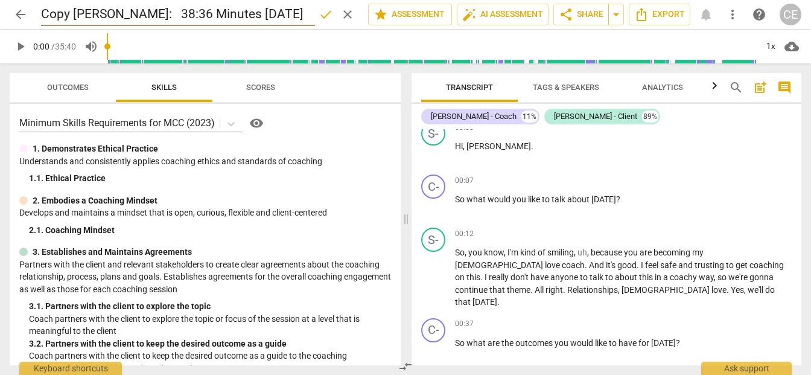
scroll to position [0, 0]
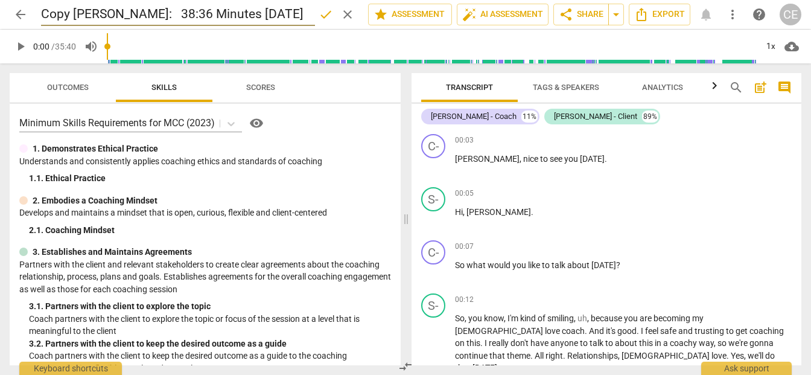
type input "Copy [PERSON_NAME]: 38:36 Minutes [DATE]"
click at [22, 16] on span "arrow_back" at bounding box center [20, 14] width 14 height 14
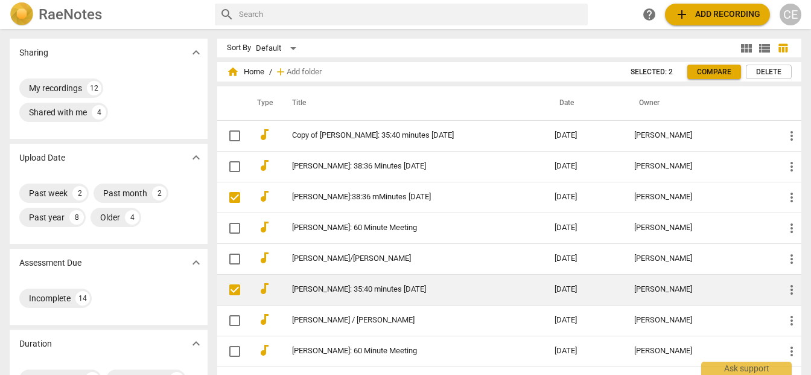
click at [388, 280] on td "[PERSON_NAME]: 35:40 minutes [DATE]" at bounding box center [410, 289] width 267 height 31
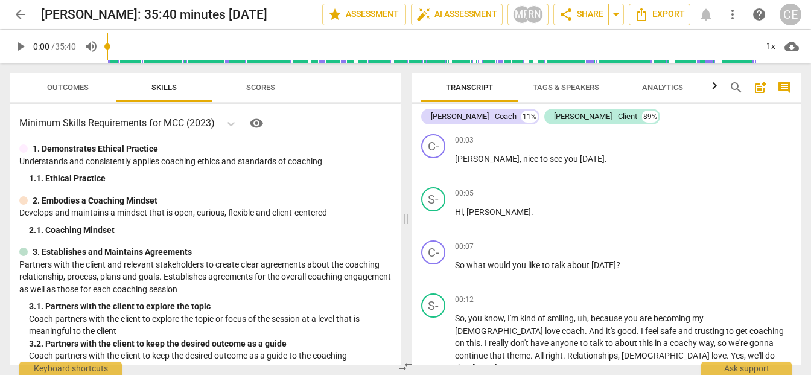
click at [13, 11] on span "arrow_back" at bounding box center [21, 14] width 22 height 14
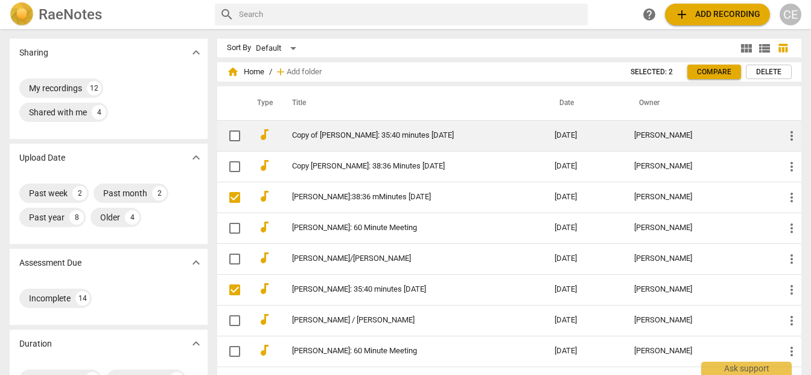
click at [319, 143] on td "Copy of [PERSON_NAME]: 35:40 minutes [DATE]" at bounding box center [410, 135] width 267 height 31
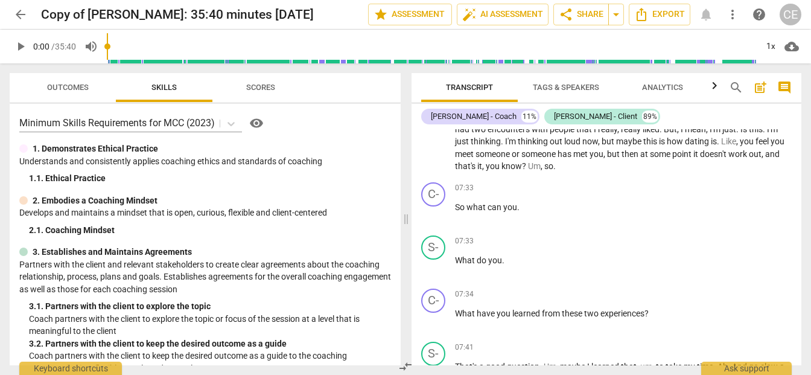
scroll to position [1597, 0]
click at [16, 13] on span "arrow_back" at bounding box center [20, 14] width 14 height 14
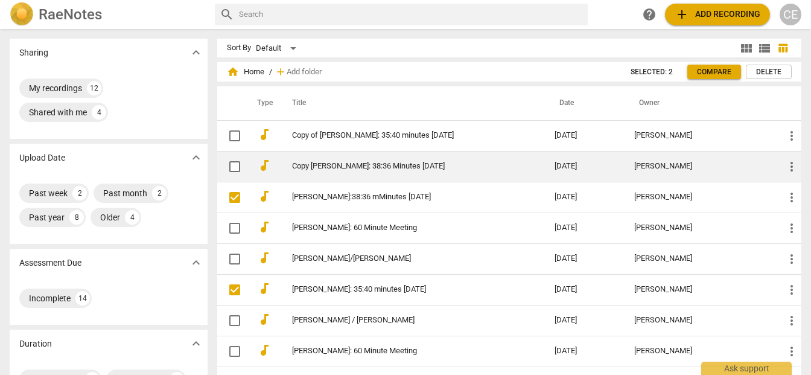
click at [327, 168] on link "Copy [PERSON_NAME]: 38:36 Minutes [DATE]" at bounding box center [401, 166] width 219 height 9
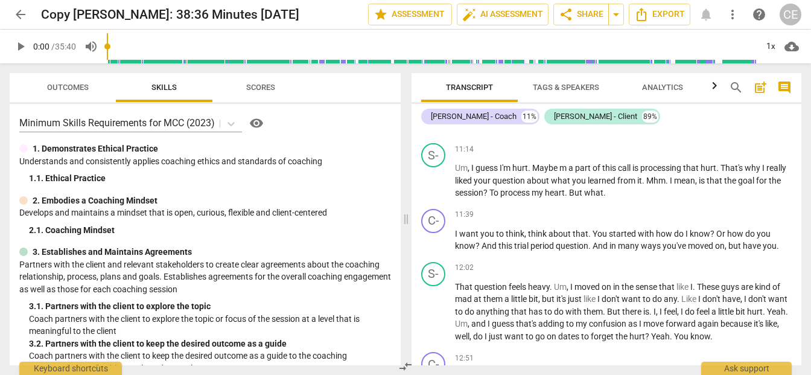
scroll to position [2509, 0]
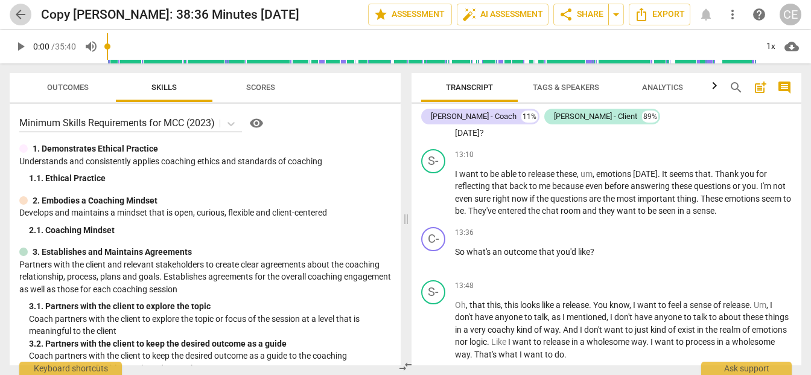
click at [21, 10] on span "arrow_back" at bounding box center [20, 14] width 14 height 14
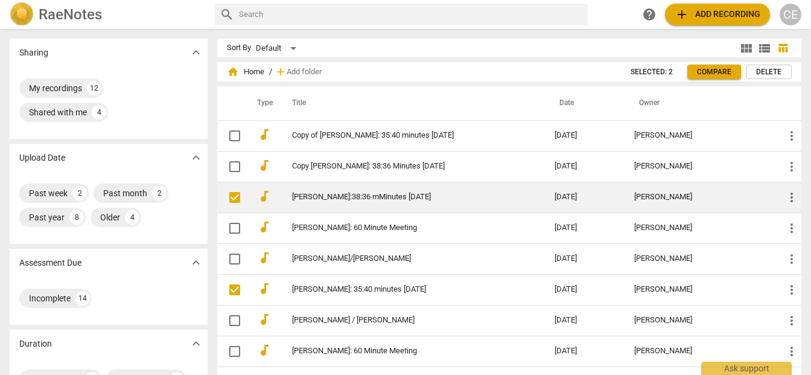
click at [343, 205] on td "Sam Peñafuerte:38:36 mMinutes 9/18/25" at bounding box center [410, 197] width 267 height 31
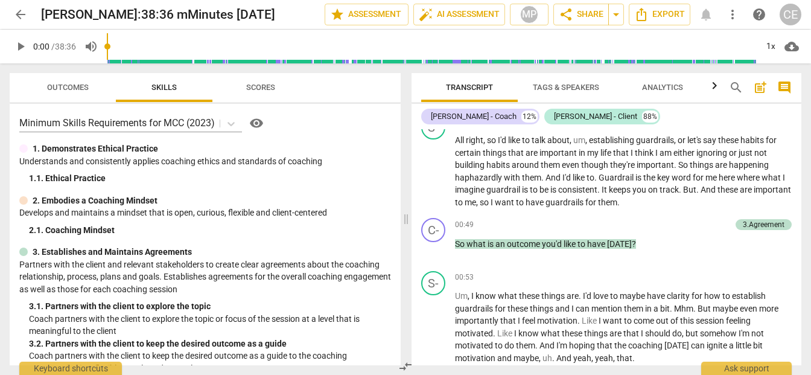
scroll to position [175, 0]
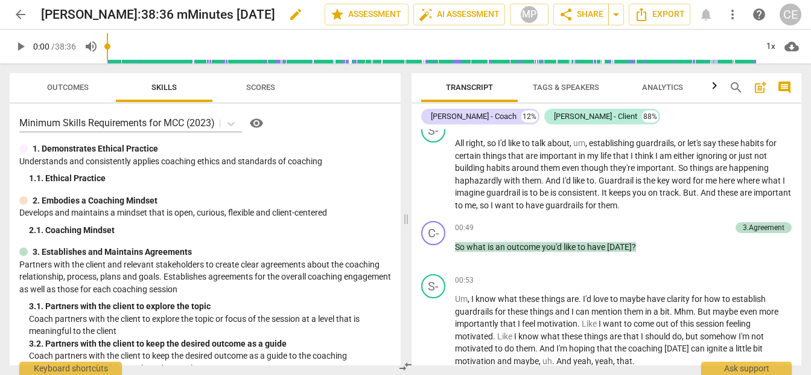
click at [302, 13] on span "edit" at bounding box center [295, 14] width 14 height 14
click at [128, 11] on input "Sam Peñafuerte:38:36 mMinutes 9/18/25" at bounding box center [156, 14] width 230 height 23
type input "[PERSON_NAME]: 38:36 mMinutes [DATE]"
click at [278, 13] on span "done" at bounding box center [282, 14] width 14 height 14
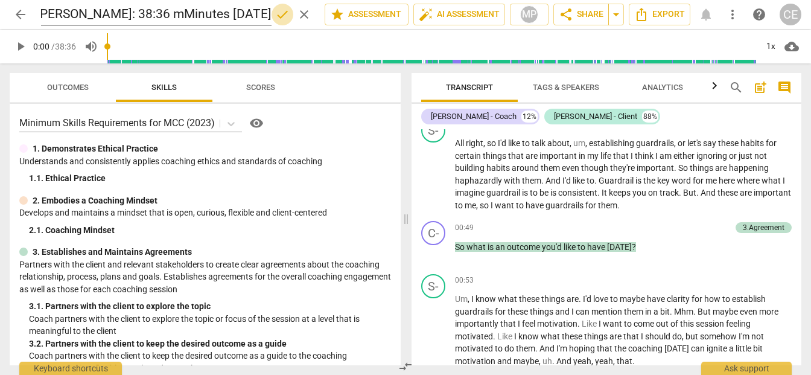
scroll to position [0, 0]
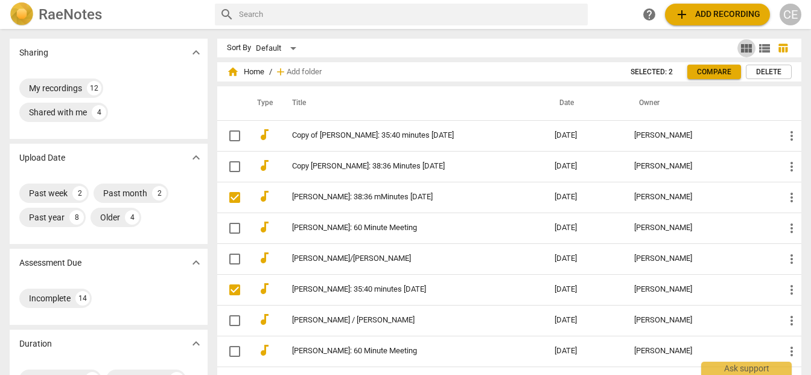
click at [743, 45] on span "view_module" at bounding box center [746, 48] width 14 height 14
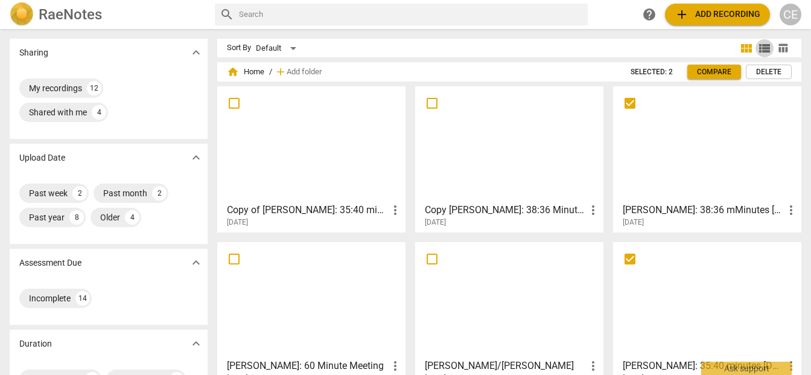
click at [764, 43] on span "view_list" at bounding box center [764, 48] width 14 height 14
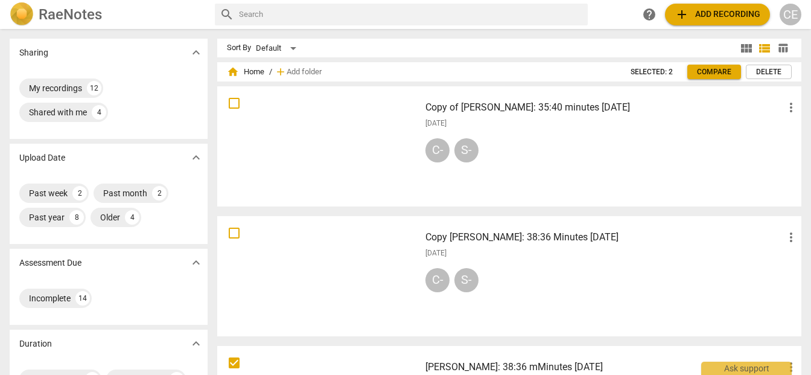
click at [784, 107] on span "more_vert" at bounding box center [791, 107] width 14 height 14
click at [657, 124] on div at bounding box center [405, 187] width 811 height 375
click at [293, 48] on div "Default" at bounding box center [278, 48] width 45 height 19
click at [293, 48] on li "Default" at bounding box center [284, 48] width 57 height 23
click at [792, 16] on div "CE" at bounding box center [790, 15] width 22 height 22
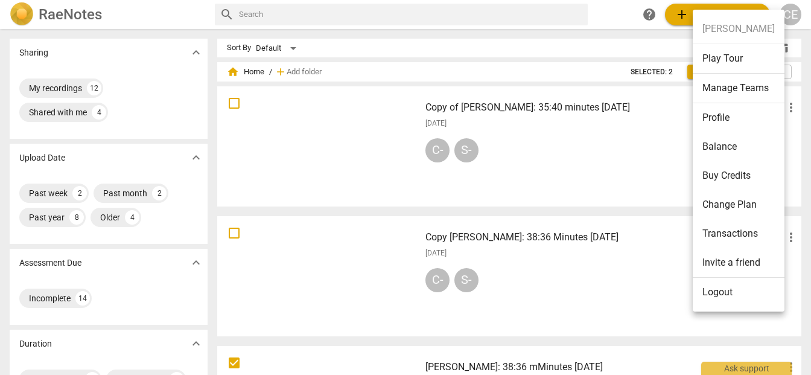
click at [620, 156] on div at bounding box center [405, 187] width 811 height 375
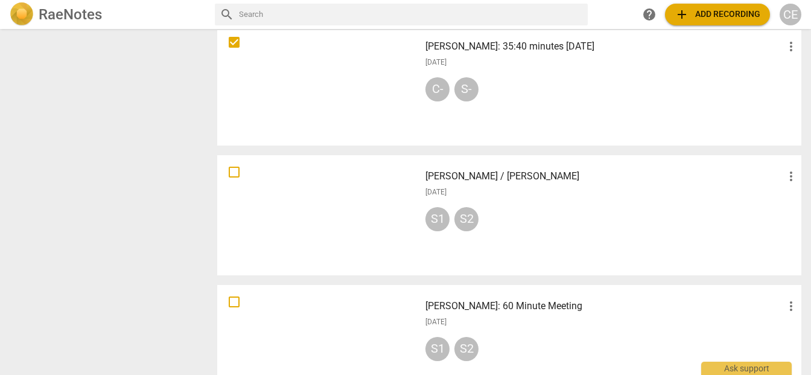
scroll to position [926, 0]
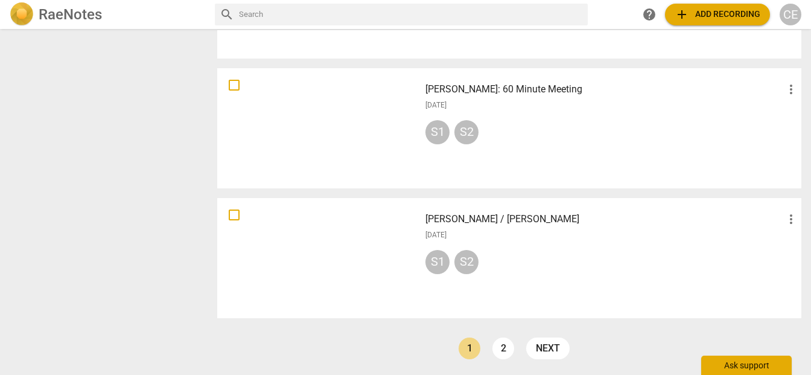
click at [737, 366] on div "Ask support" at bounding box center [746, 364] width 90 height 19
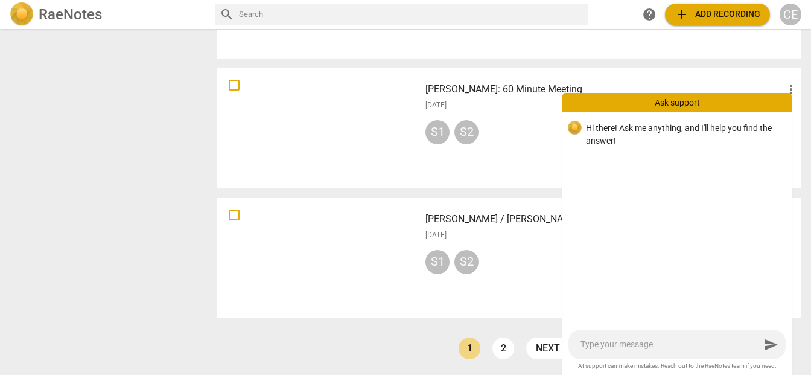
type textarea "H"
type textarea "Ho"
type textarea "How"
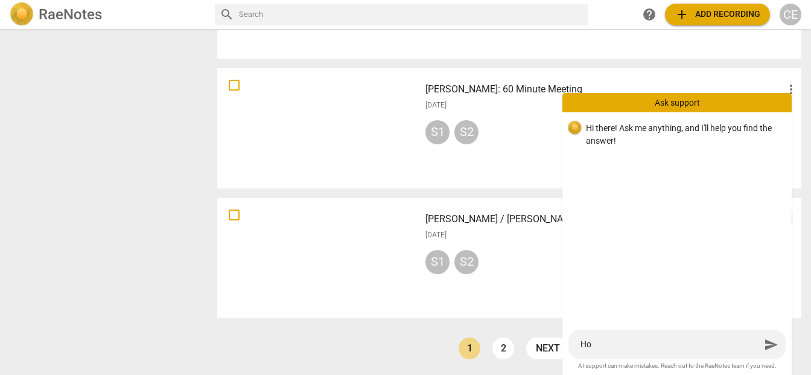
type textarea "How"
type textarea "How d"
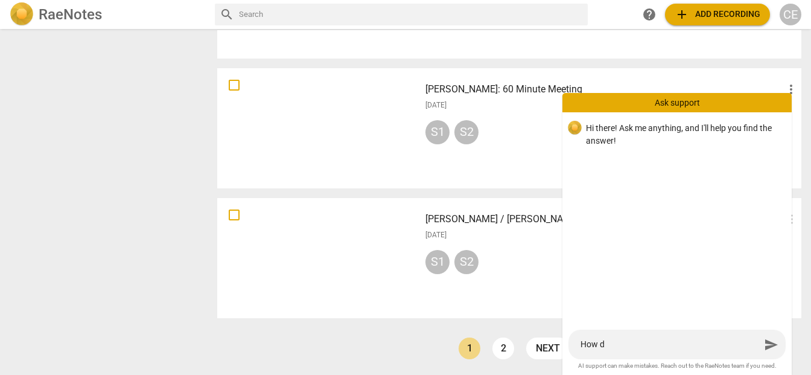
type textarea "How do"
type textarea "How do I"
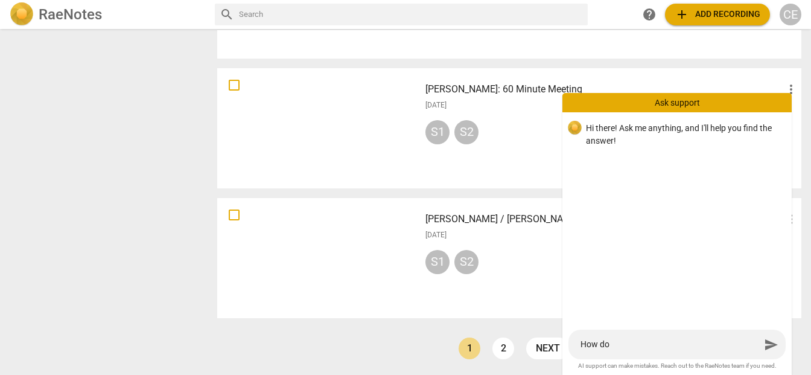
type textarea "How do I"
type textarea "How do I e"
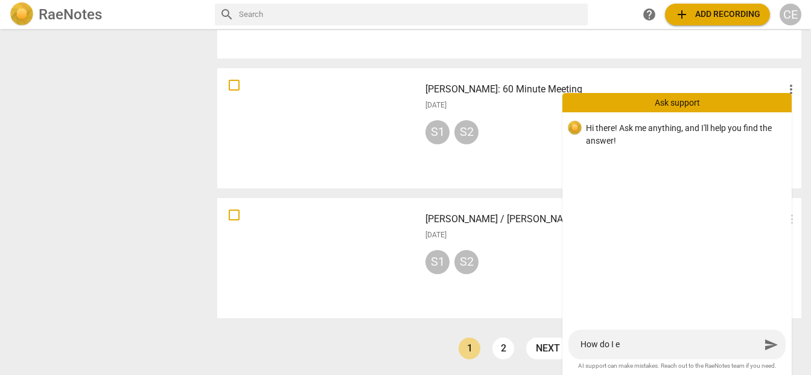
type textarea "How do I ed"
type textarea "How do I edi"
type textarea "How do I edit"
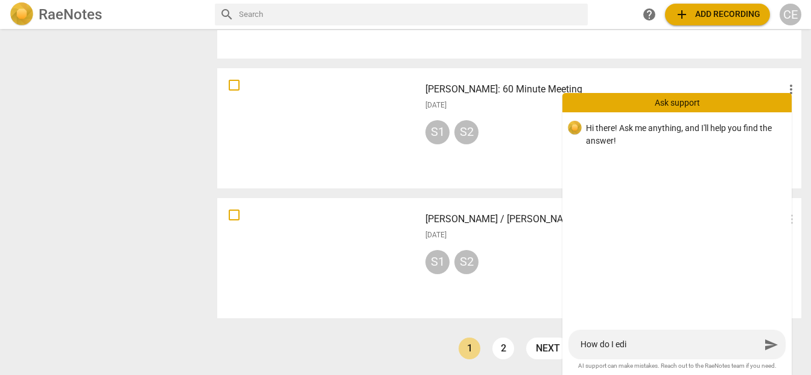
type textarea "How do I edit"
type textarea "How do I edit a"
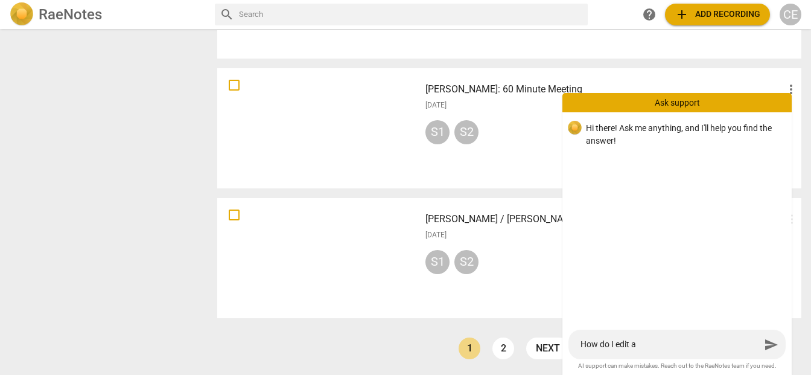
type textarea "How do I edit a"
type textarea "How do I edit a t"
type textarea "How do I edit a tr"
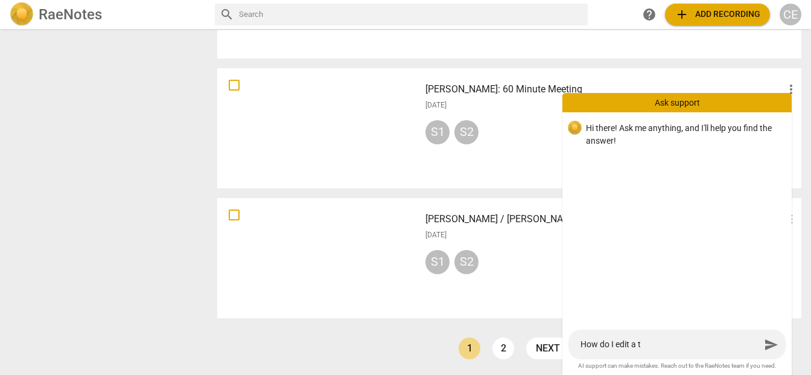
type textarea "How do I edit a tr"
type textarea "How do I edit a tra"
type textarea "How do I edit a tran"
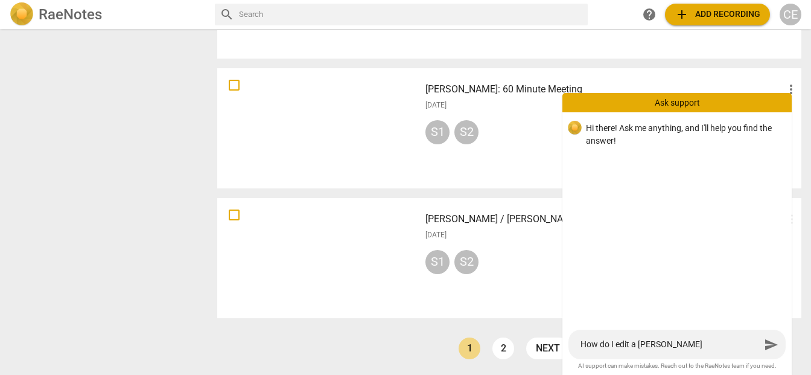
type textarea "How do I edit a trans"
type textarea "How do I edit a transc"
type textarea "How do I edit a transci"
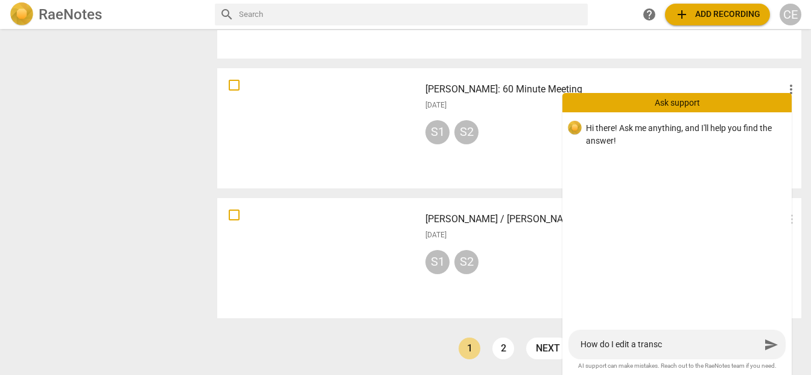
type textarea "How do I edit a transci"
type textarea "How do I edit a transcib"
type textarea "How do I edit a transci"
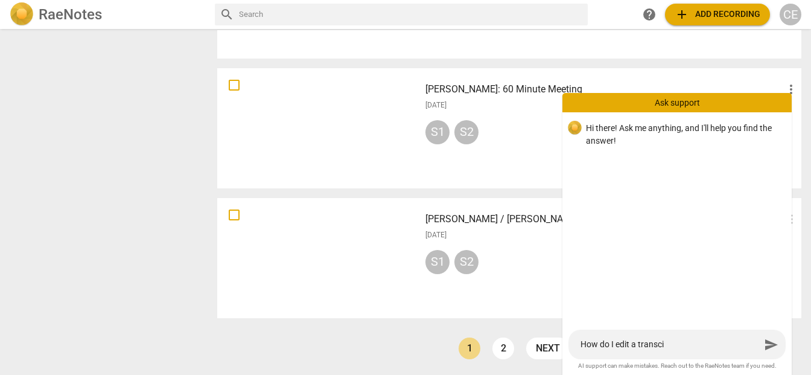
type textarea "How do I edit a transc"
type textarea "How do I edit a transcr"
type textarea "How do I edit a transcri"
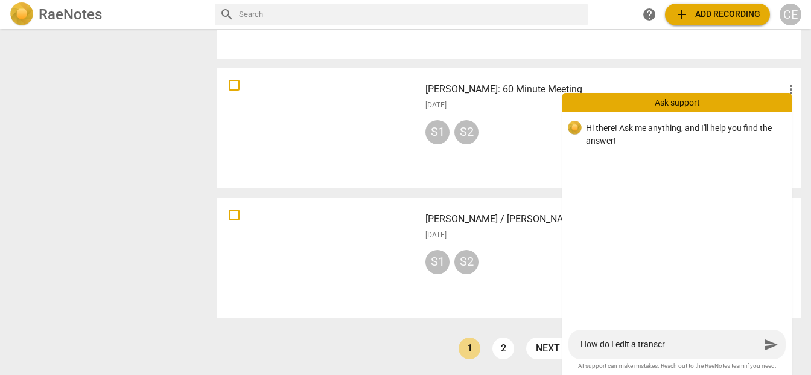
type textarea "How do I edit a transcri"
type textarea "How do I edit a transcrip"
type textarea "How do I edit a transcript"
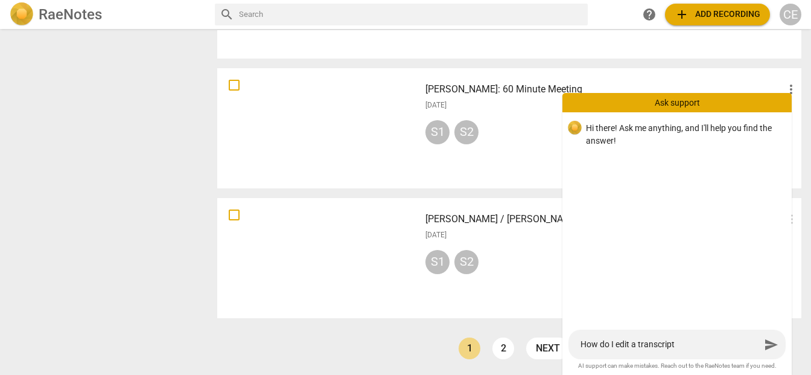
type textarea "How do I edit a transcript?"
click at [773, 348] on span "send" at bounding box center [771, 344] width 14 height 14
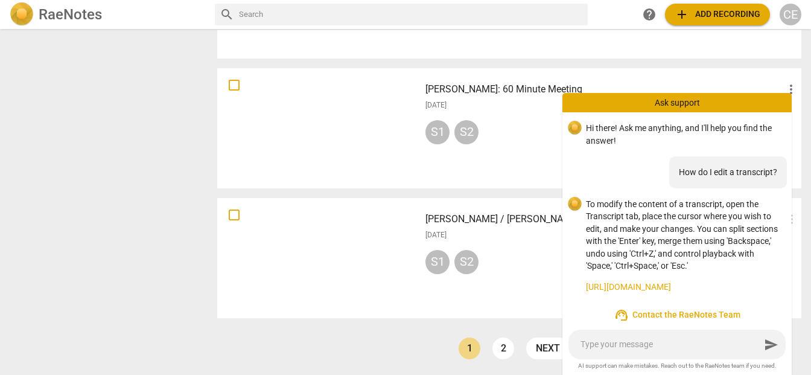
click at [683, 286] on link "https://raenotes.com/help/transcription_edit.html" at bounding box center [684, 286] width 196 height 13
click at [684, 282] on link "https://raenotes.com/help/transcription_edit.html" at bounding box center [684, 286] width 196 height 13
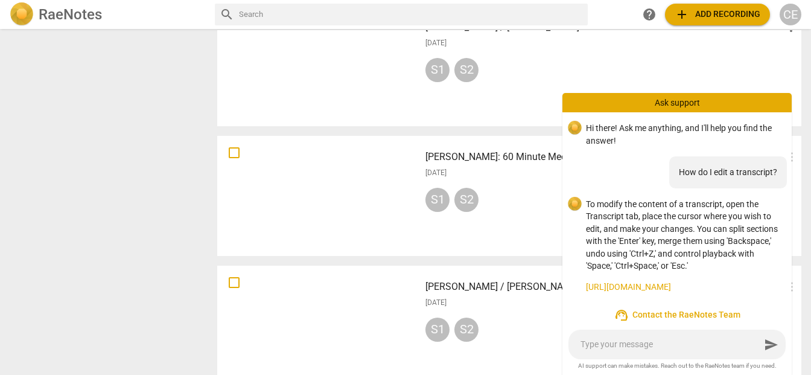
click at [352, 285] on div at bounding box center [318, 326] width 194 height 112
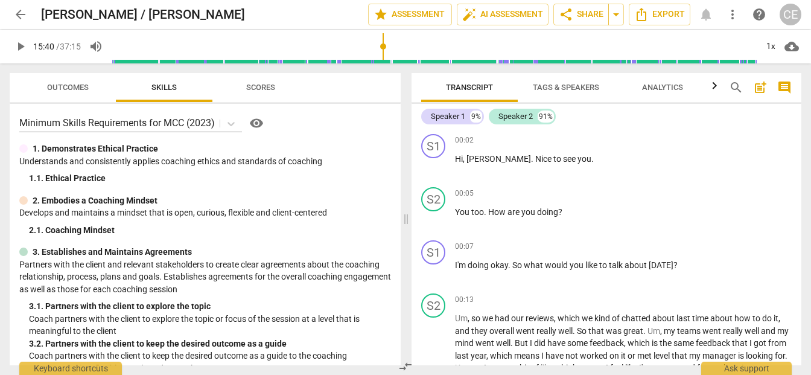
click at [381, 43] on input "range" at bounding box center [434, 46] width 645 height 39
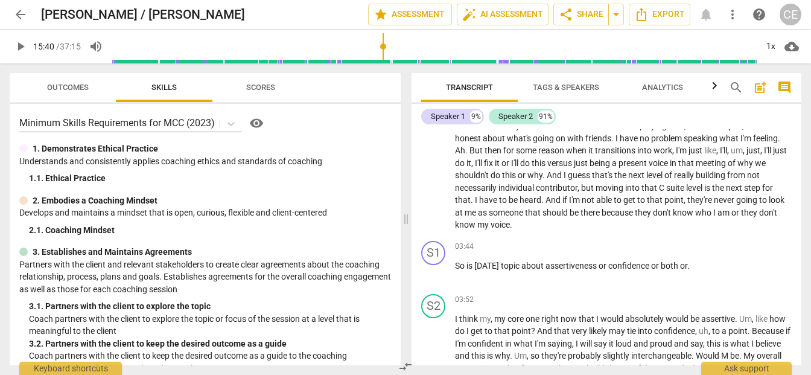
scroll to position [635, 0]
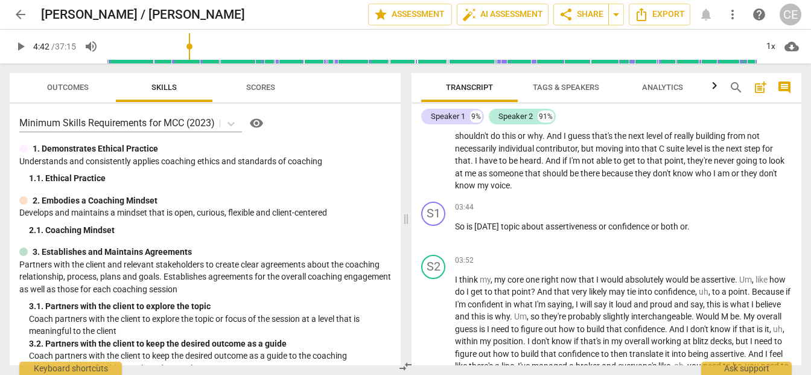
click at [195, 40] on input "range" at bounding box center [432, 46] width 650 height 39
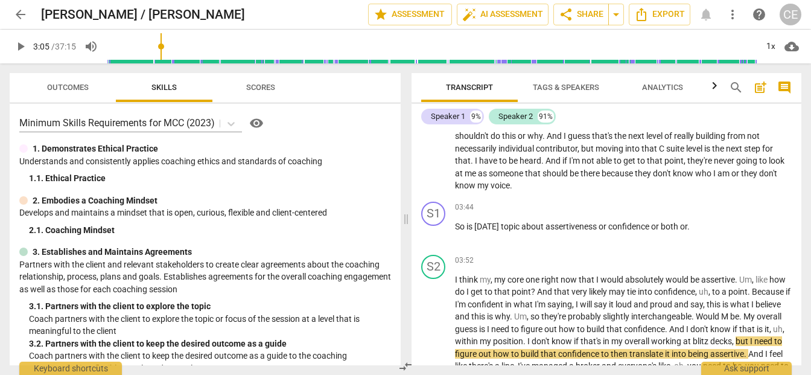
click at [163, 37] on input "range" at bounding box center [432, 46] width 650 height 39
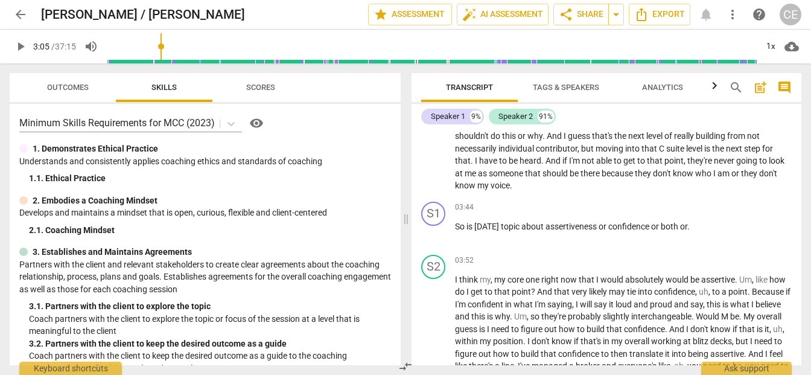
click at [170, 48] on input "range" at bounding box center [432, 46] width 650 height 39
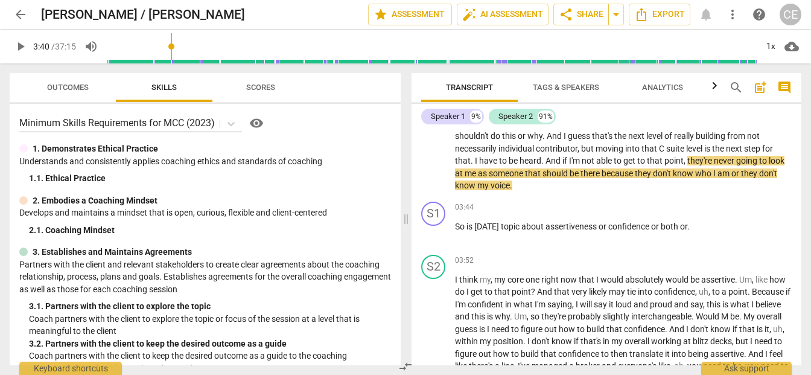
click at [173, 48] on input "range" at bounding box center [432, 46] width 650 height 39
click at [176, 50] on input "range" at bounding box center [432, 46] width 650 height 39
click at [172, 61] on input "range" at bounding box center [432, 46] width 650 height 39
click at [16, 45] on span "play_arrow" at bounding box center [20, 46] width 14 height 14
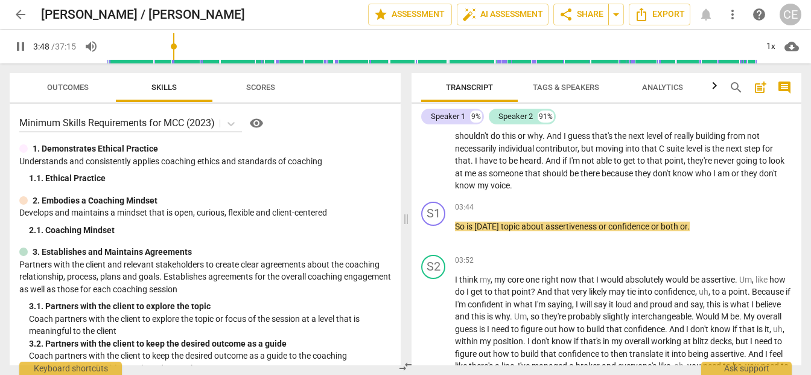
click at [175, 49] on input "range" at bounding box center [432, 46] width 650 height 39
type input "232"
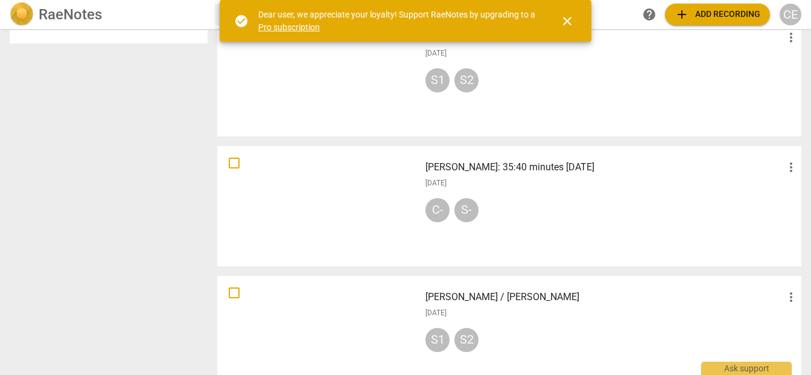
scroll to position [643, 0]
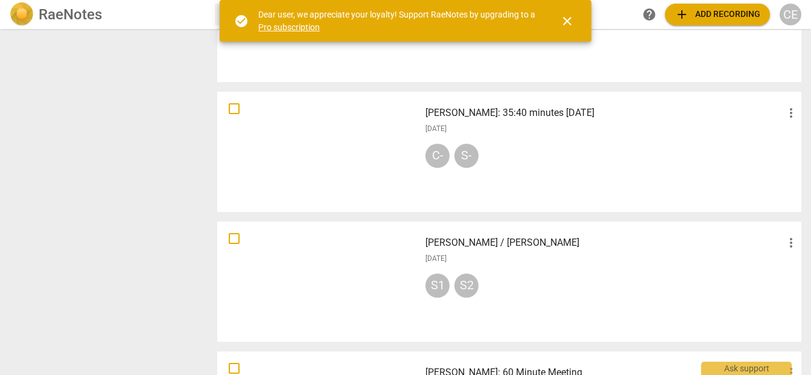
click at [417, 236] on div "[PERSON_NAME] / [PERSON_NAME] more_vert [DATE] S1 S2" at bounding box center [612, 282] width 392 height 112
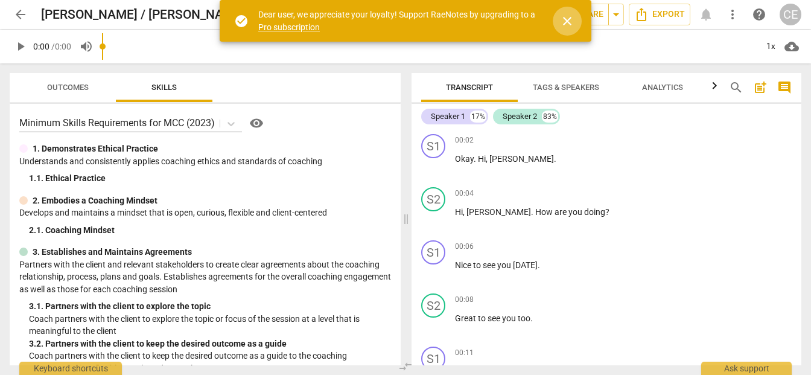
click at [570, 24] on span "close" at bounding box center [567, 21] width 14 height 14
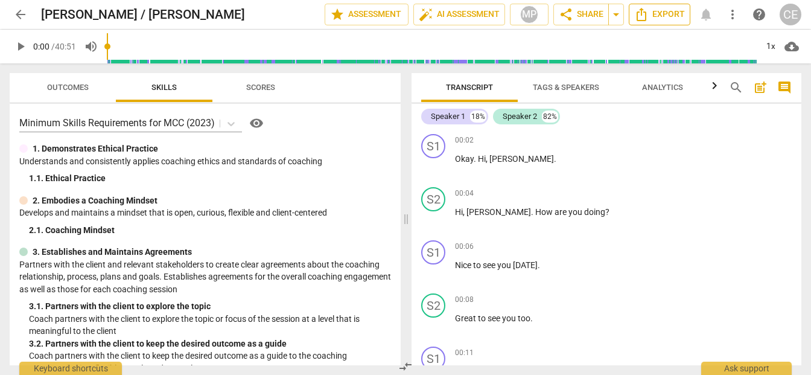
click at [651, 11] on span "Export" at bounding box center [659, 14] width 51 height 14
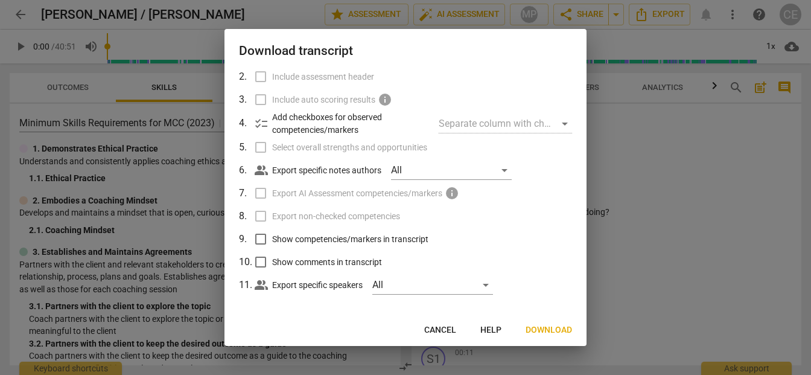
scroll to position [74, 0]
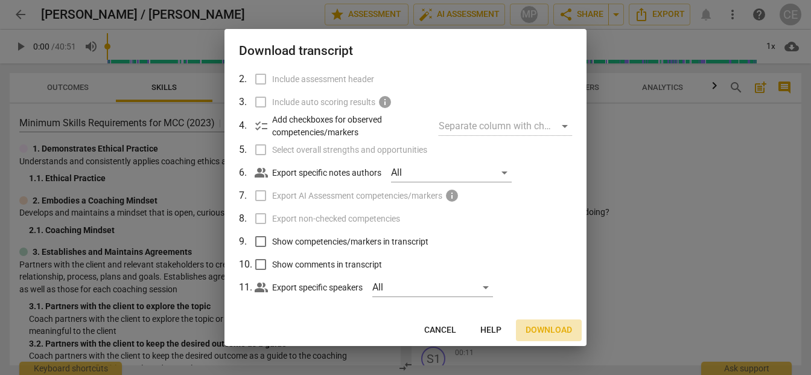
click at [558, 328] on span "Download" at bounding box center [548, 330] width 46 height 12
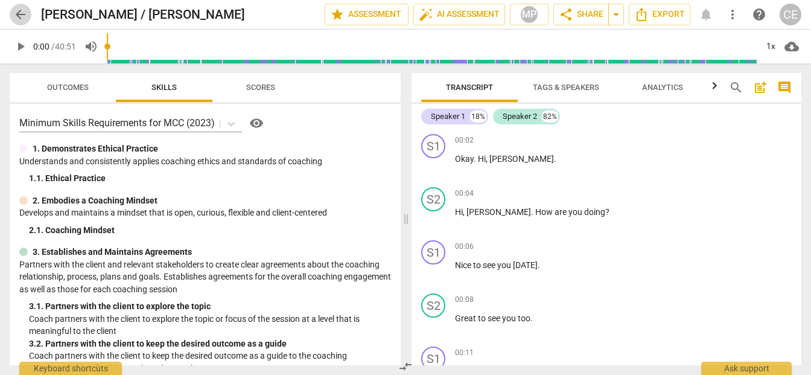
click at [17, 14] on span "arrow_back" at bounding box center [20, 14] width 14 height 14
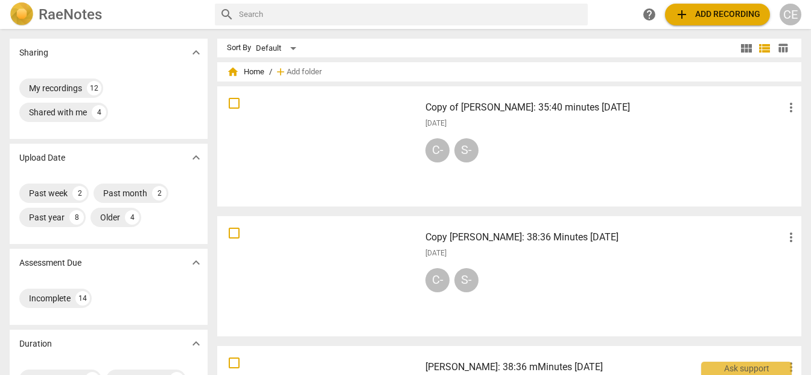
click at [347, 150] on div at bounding box center [318, 146] width 194 height 112
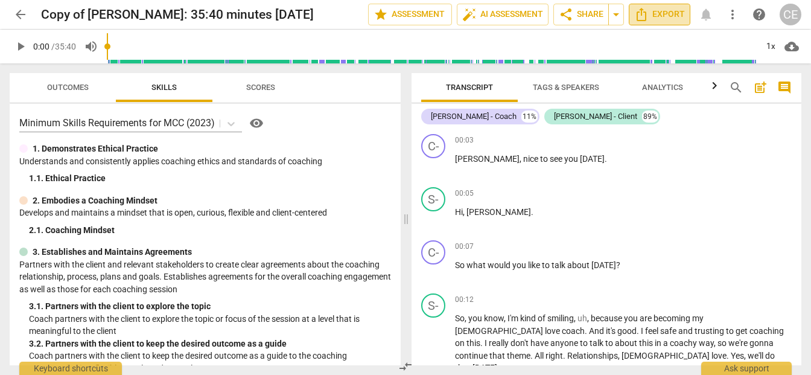
click at [656, 16] on span "Export" at bounding box center [659, 14] width 51 height 14
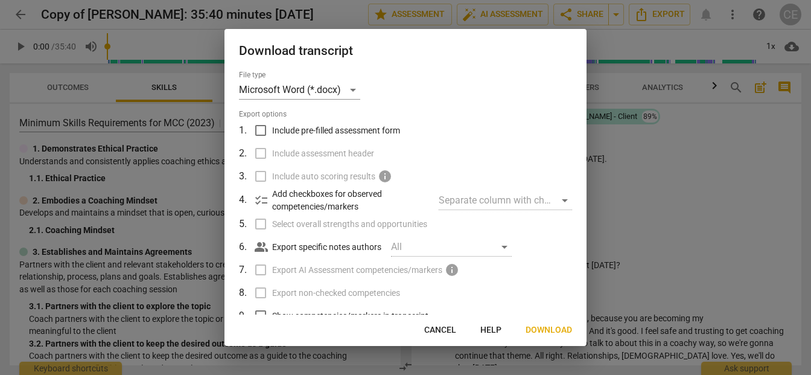
click at [550, 327] on span "Download" at bounding box center [548, 330] width 46 height 12
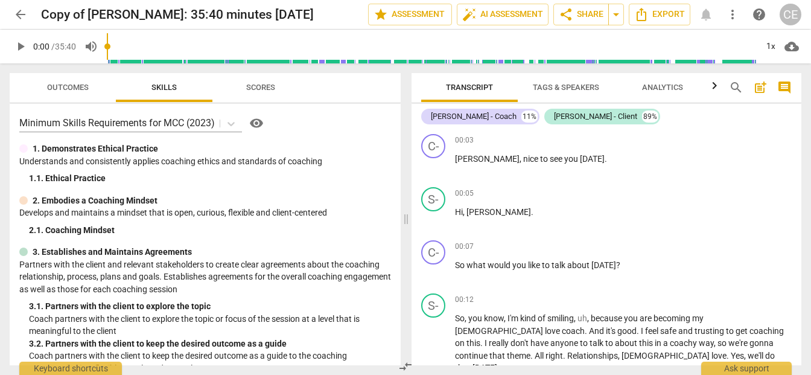
click at [25, 15] on span "arrow_back" at bounding box center [20, 14] width 14 height 14
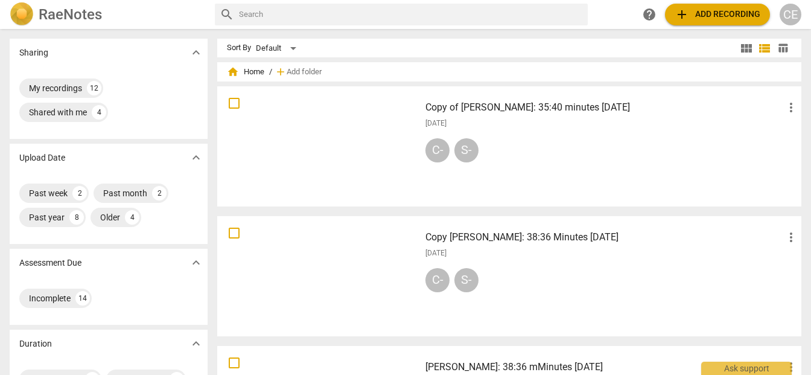
click at [412, 263] on div at bounding box center [318, 276] width 194 height 112
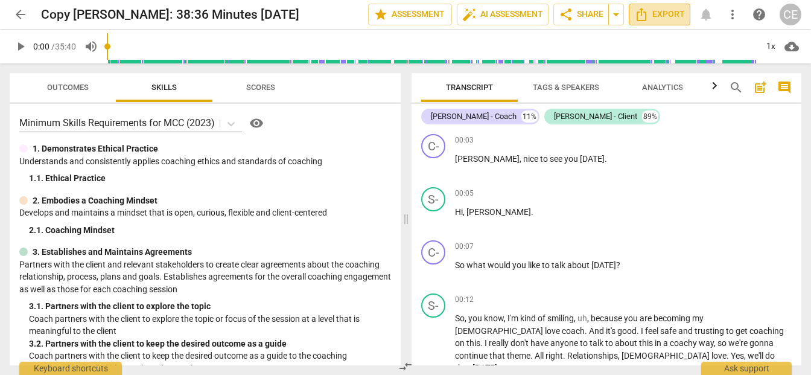
click at [669, 12] on span "Export" at bounding box center [659, 14] width 51 height 14
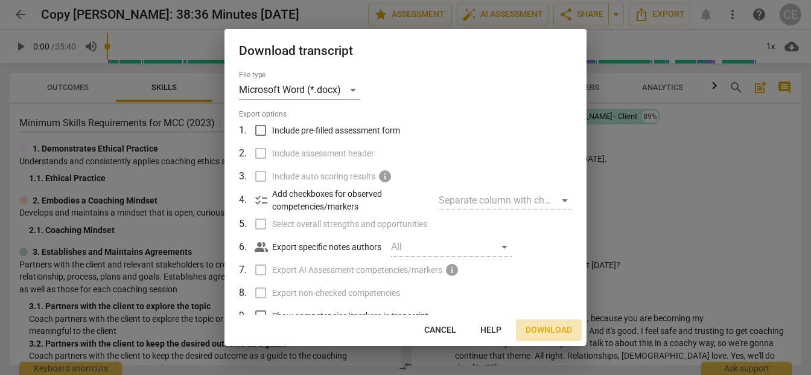
click at [531, 326] on span "Download" at bounding box center [548, 330] width 46 height 12
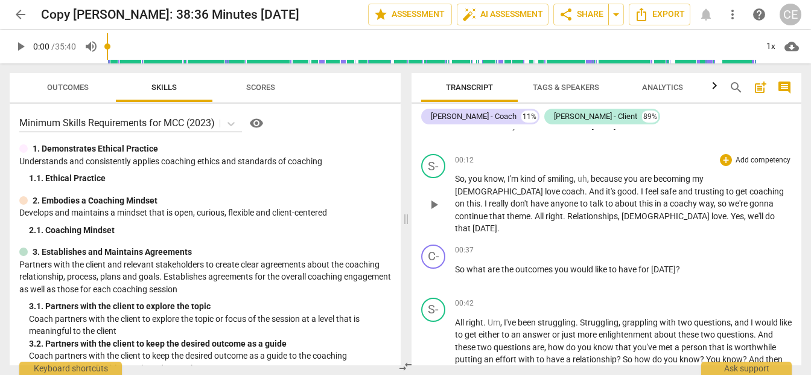
scroll to position [145, 0]
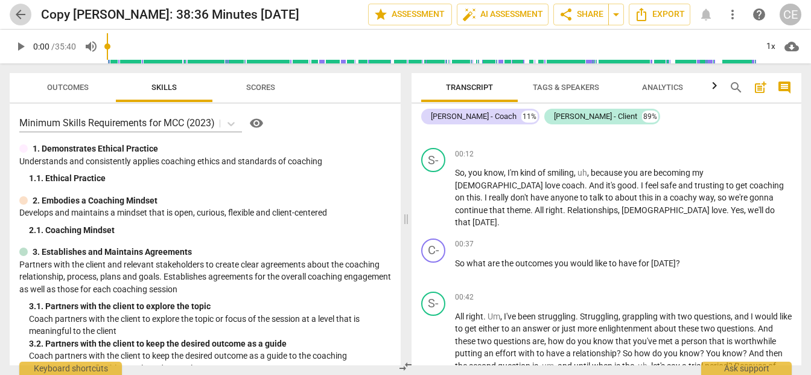
click at [11, 11] on span "arrow_back" at bounding box center [21, 14] width 22 height 14
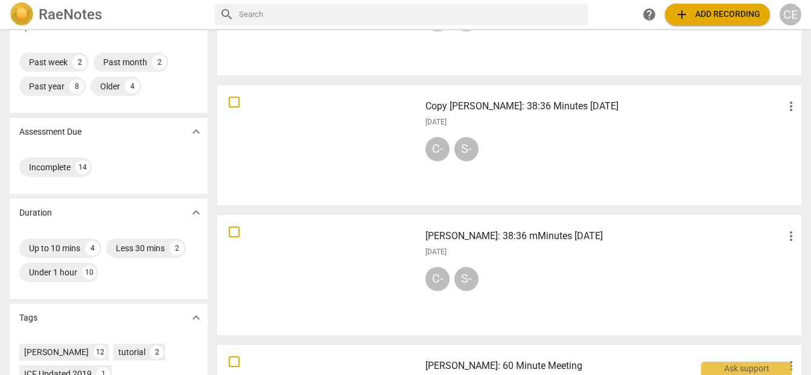
scroll to position [130, 0]
click at [408, 255] on div at bounding box center [318, 276] width 194 height 112
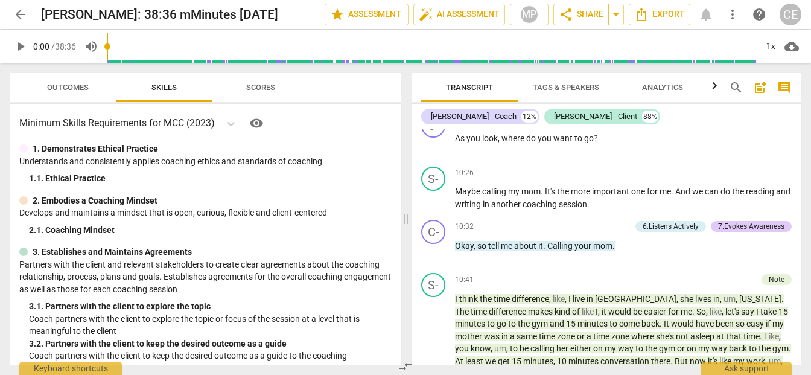
scroll to position [2699, 0]
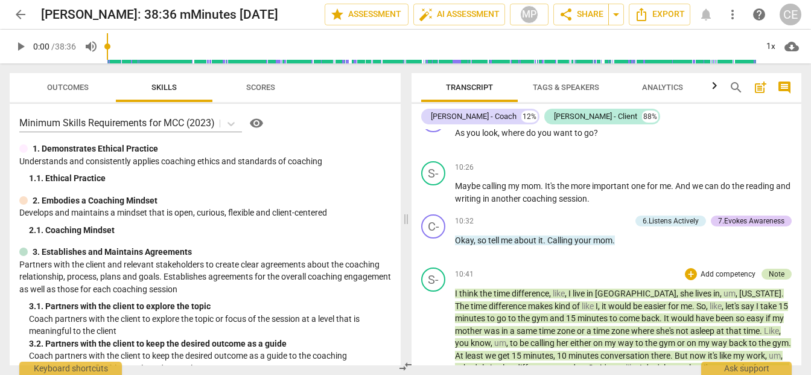
click at [768, 271] on div "Note" at bounding box center [776, 273] width 16 height 11
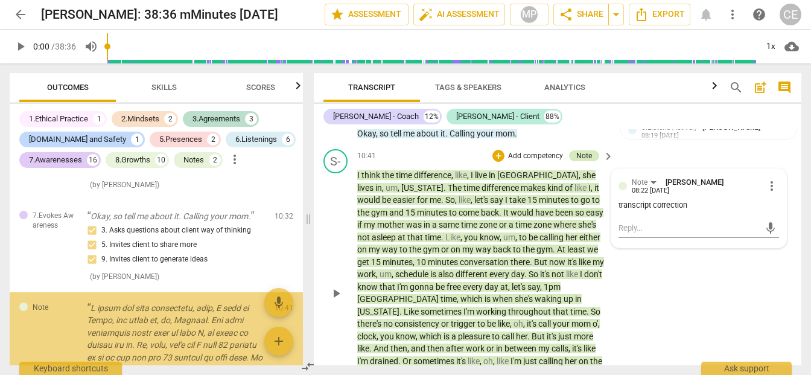
scroll to position [3242, 0]
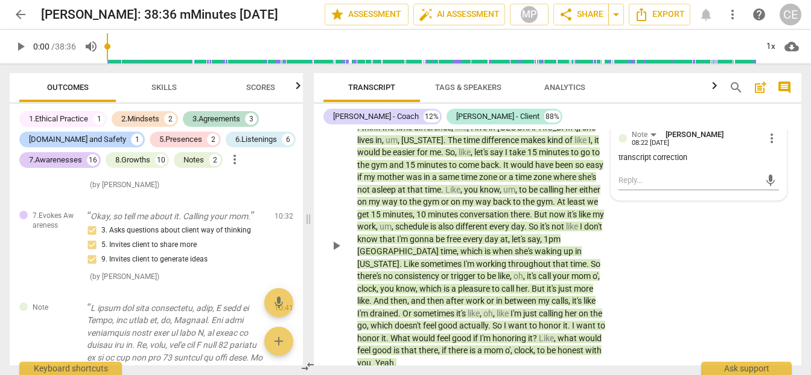
click at [331, 253] on span "play_arrow" at bounding box center [336, 245] width 14 height 14
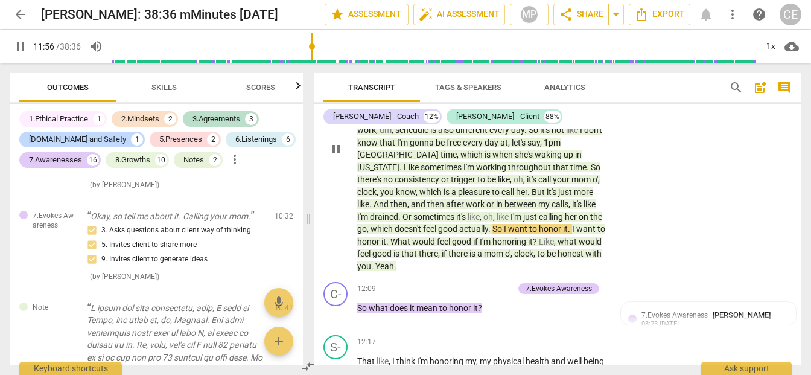
scroll to position [3338, 0]
click at [331, 157] on span "pause" at bounding box center [336, 149] width 14 height 14
type input "722"
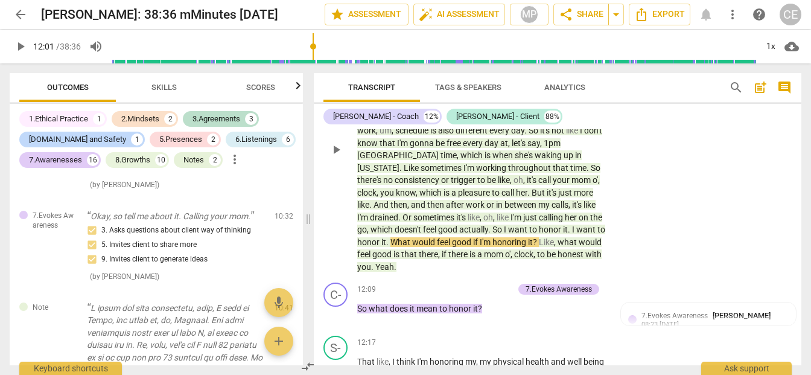
click at [390, 247] on span "What" at bounding box center [401, 242] width 22 height 10
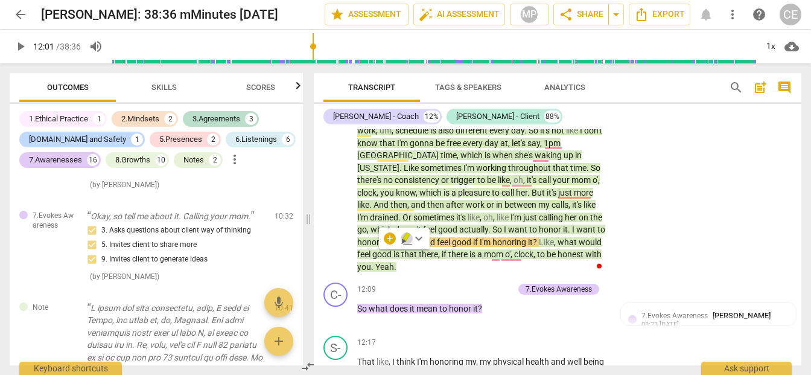
click at [407, 239] on icon "button" at bounding box center [407, 238] width 12 height 14
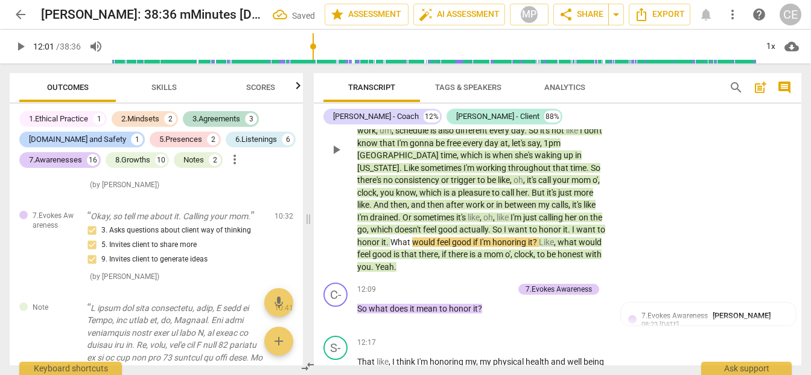
click at [390, 247] on span "What" at bounding box center [401, 242] width 22 height 10
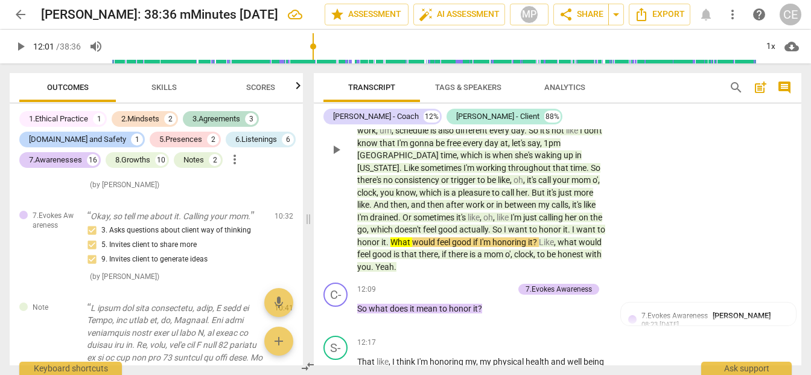
click at [342, 258] on div "play_arrow pause" at bounding box center [341, 149] width 31 height 239
click at [345, 252] on div "play_arrow pause" at bounding box center [341, 149] width 31 height 239
click at [533, 247] on span "?" at bounding box center [536, 242] width 6 height 10
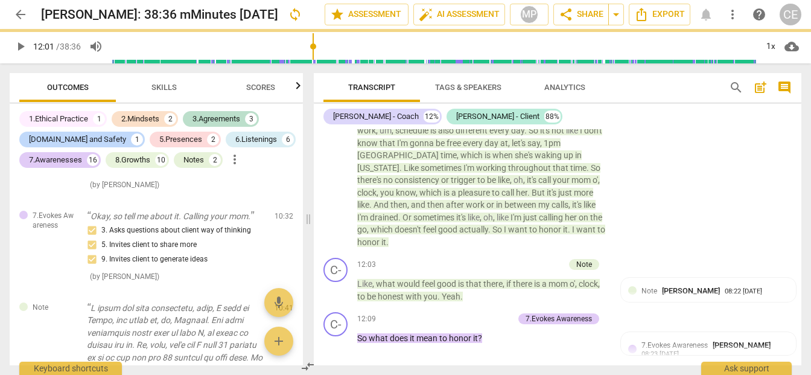
scroll to position [3367, 0]
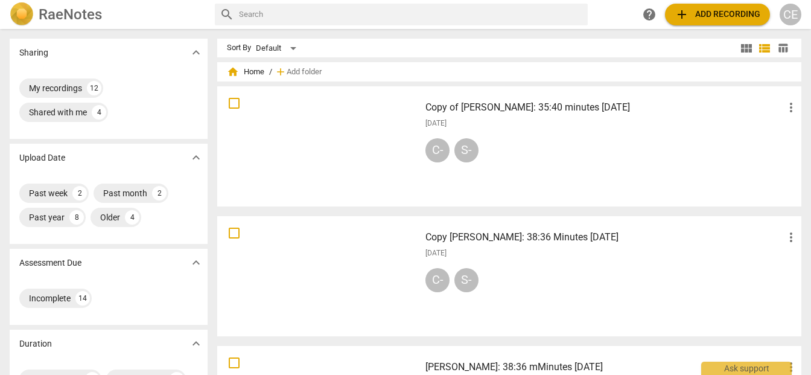
click at [342, 171] on div at bounding box center [318, 146] width 194 height 112
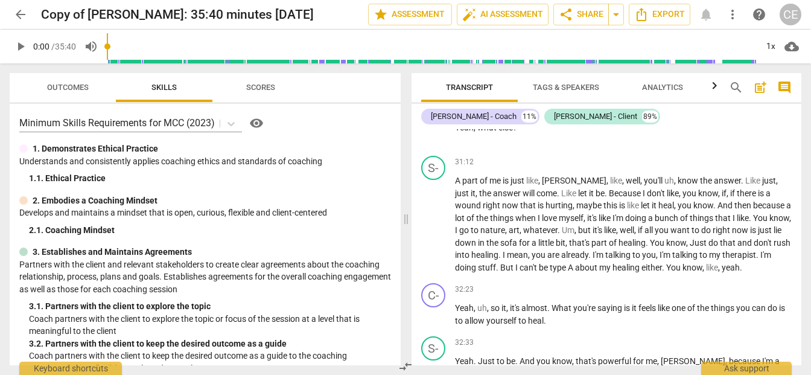
scroll to position [6245, 0]
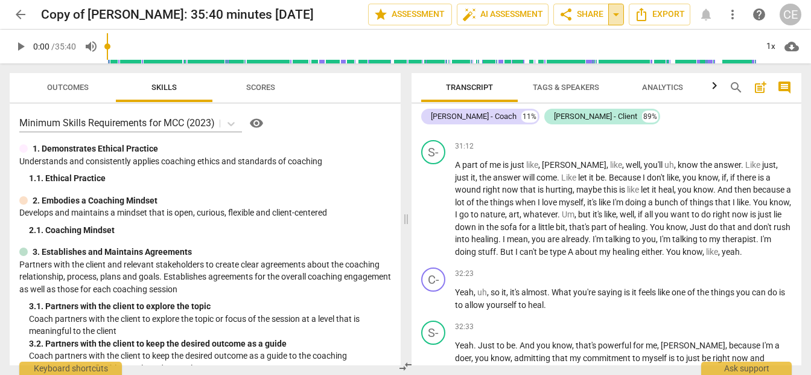
click at [617, 12] on span "arrow_drop_down" at bounding box center [616, 14] width 14 height 14
click at [657, 13] on span "Export" at bounding box center [659, 14] width 51 height 14
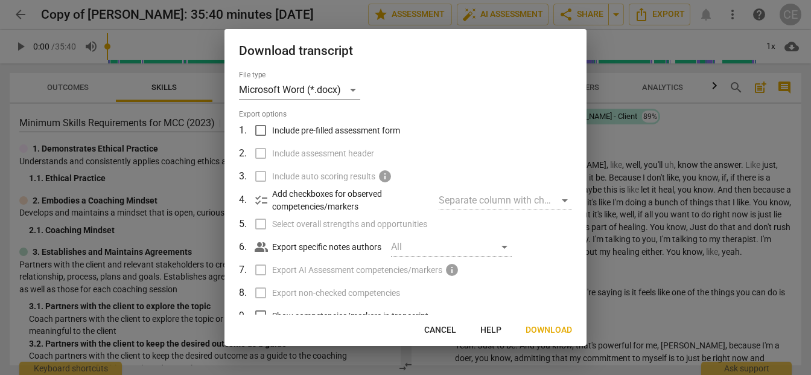
click at [660, 116] on div at bounding box center [405, 187] width 811 height 375
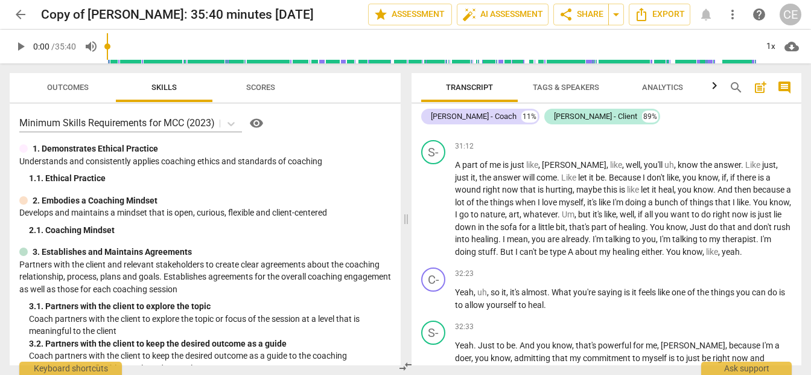
click at [787, 48] on span "cloud_download" at bounding box center [791, 46] width 14 height 14
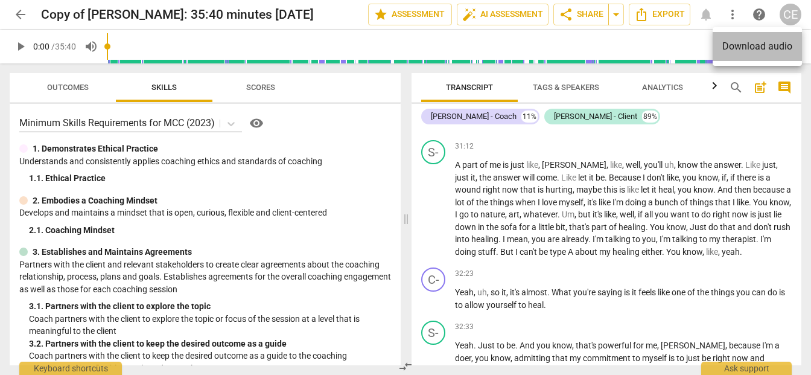
click at [744, 41] on li "Download audio" at bounding box center [756, 46] width 89 height 29
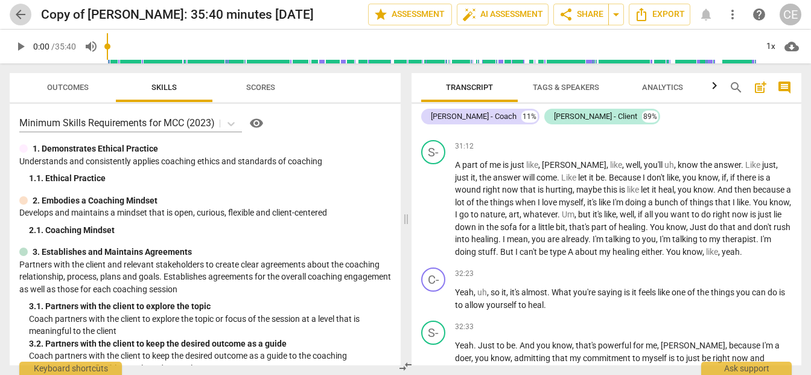
click at [19, 18] on span "arrow_back" at bounding box center [20, 14] width 14 height 14
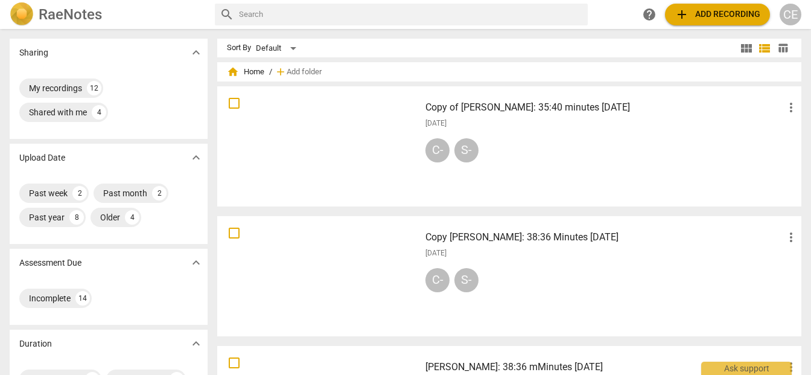
click at [464, 249] on div "[DATE]" at bounding box center [611, 253] width 373 height 10
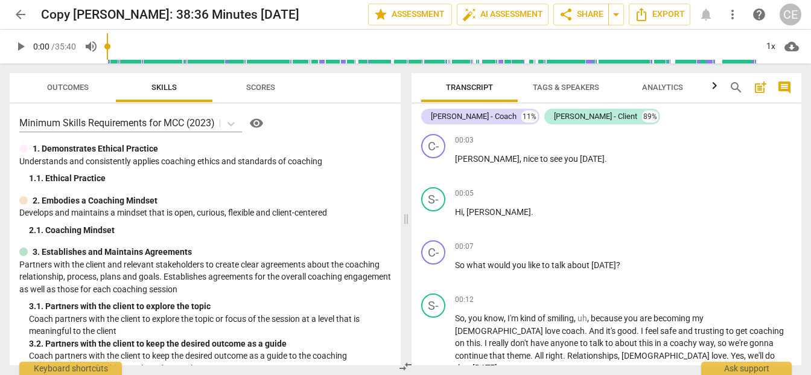
click at [795, 50] on span "cloud_download" at bounding box center [791, 46] width 14 height 14
click at [764, 45] on li "Download audio" at bounding box center [756, 46] width 89 height 29
